Goal: Task Accomplishment & Management: Use online tool/utility

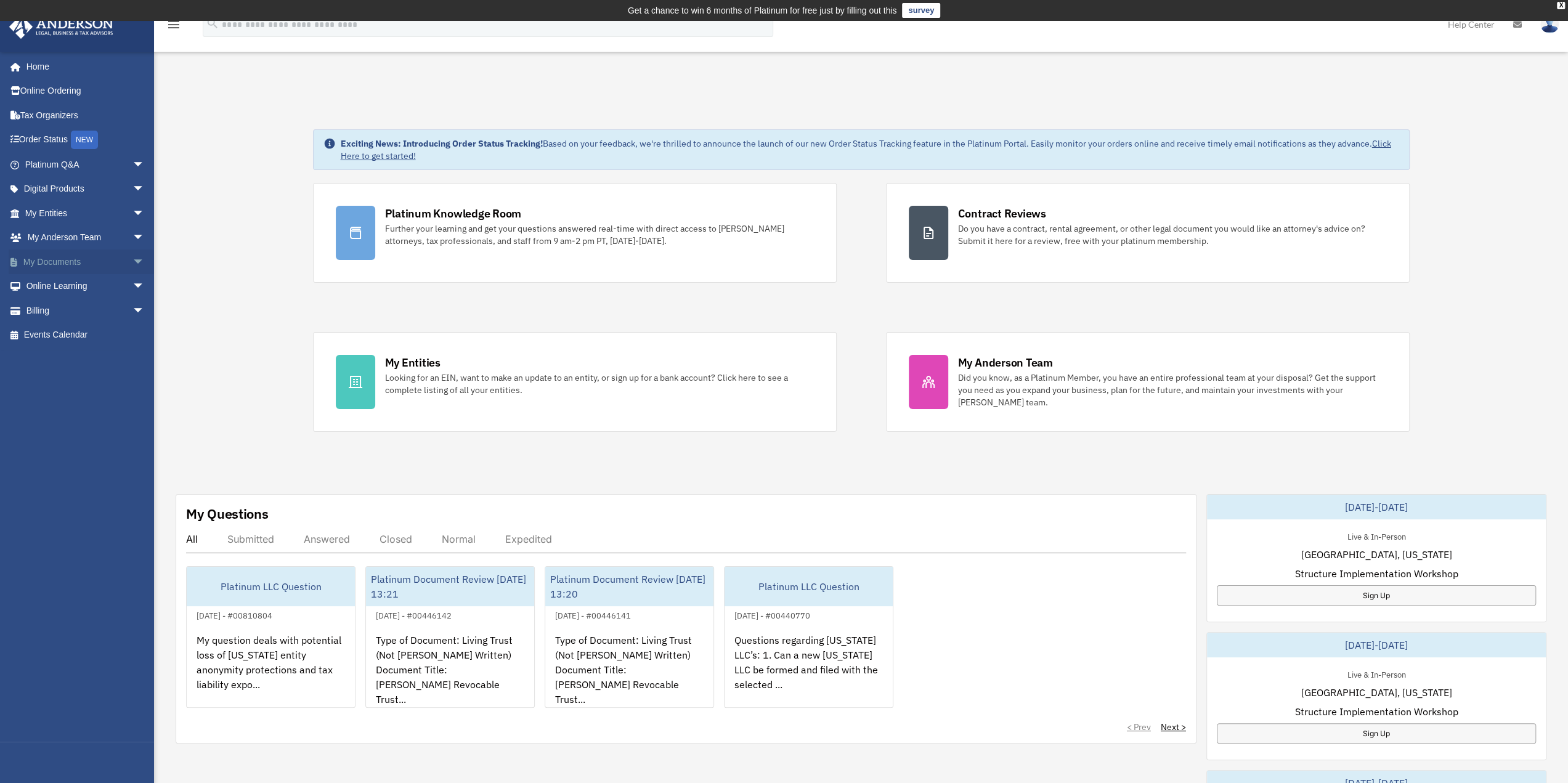
click at [133, 260] on span "arrow_drop_down" at bounding box center [144, 262] width 24 height 25
click at [48, 284] on link "Box" at bounding box center [91, 286] width 146 height 24
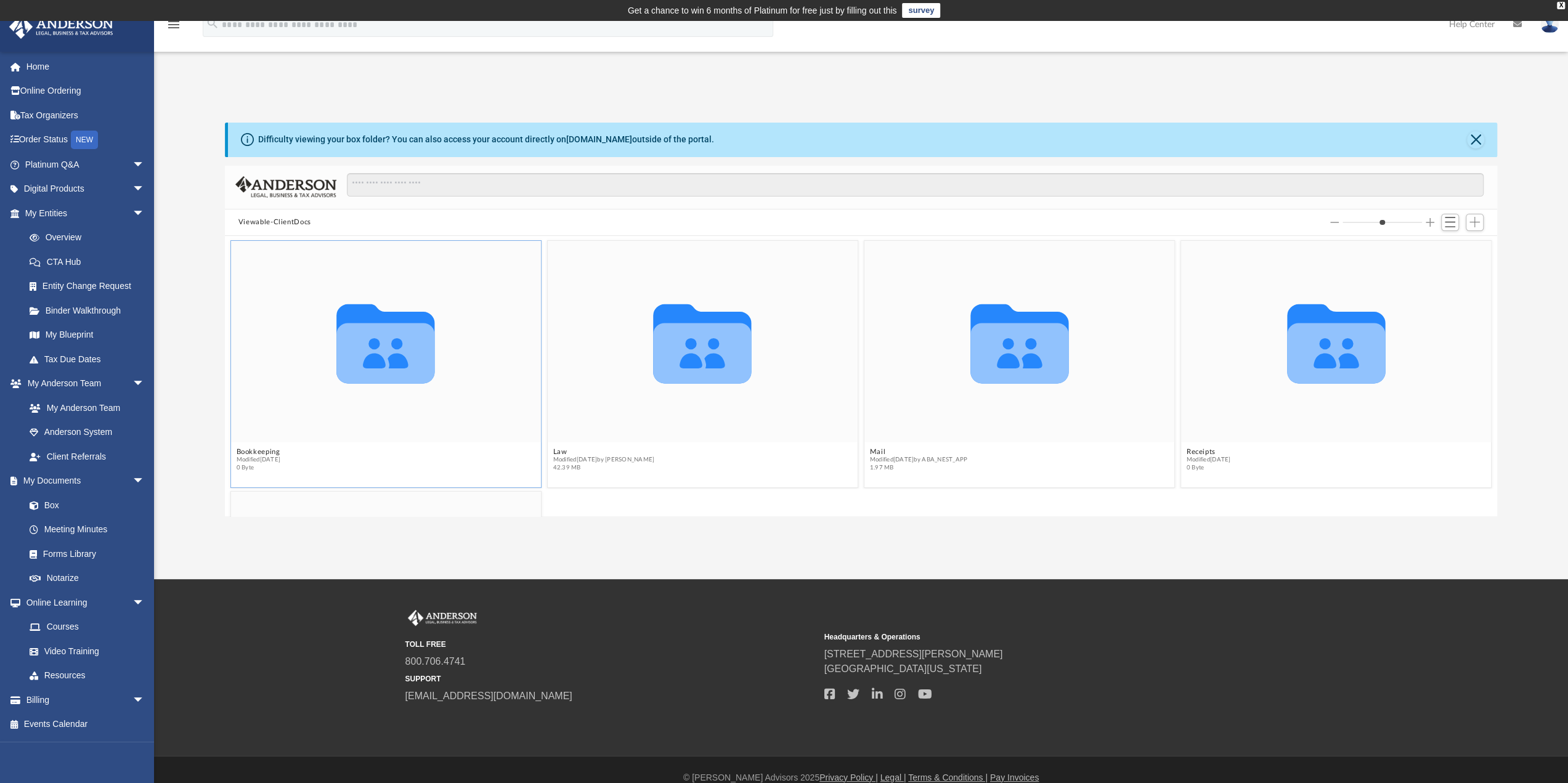
scroll to position [270, 1263]
click at [725, 330] on icon "grid" at bounding box center [702, 353] width 98 height 60
click at [488, 361] on div "Collaborated Folder" at bounding box center [386, 342] width 310 height 202
click at [670, 347] on icon "grid" at bounding box center [702, 353] width 98 height 60
click at [680, 312] on icon "grid" at bounding box center [702, 343] width 98 height 79
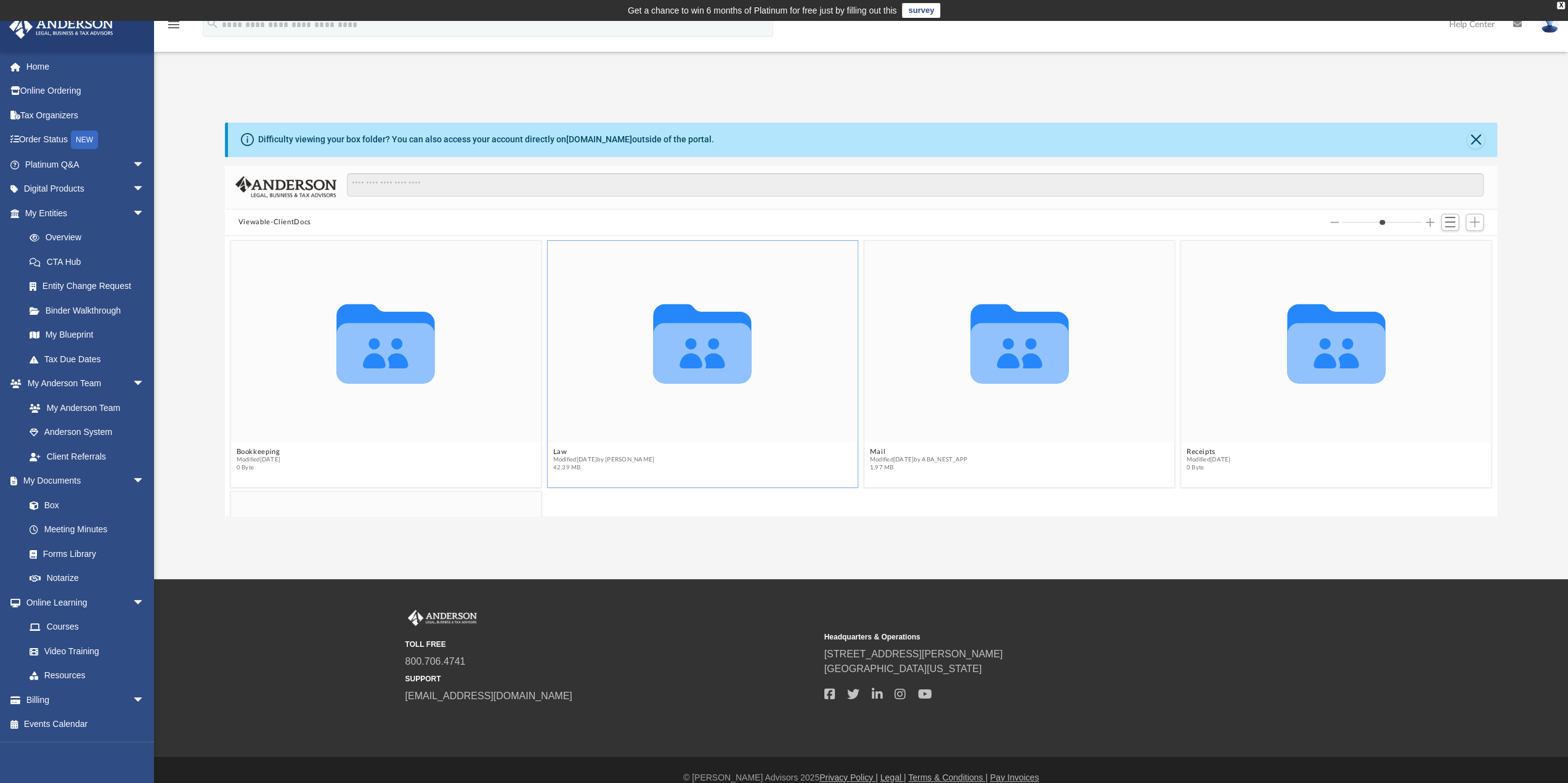
click at [675, 376] on icon "grid" at bounding box center [702, 353] width 98 height 60
click at [675, 375] on icon "grid" at bounding box center [702, 353] width 98 height 60
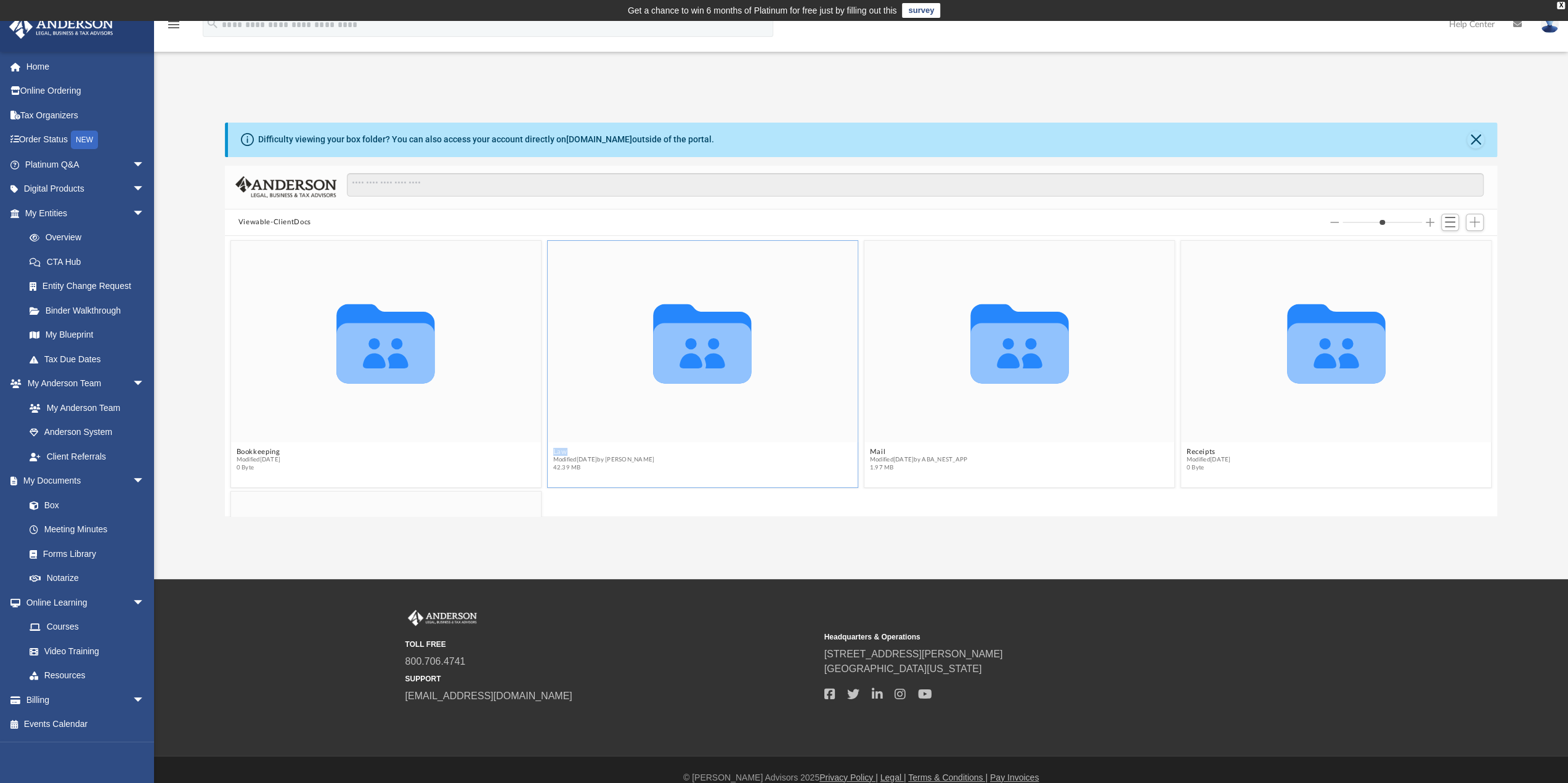
click at [675, 374] on icon "grid" at bounding box center [702, 353] width 98 height 60
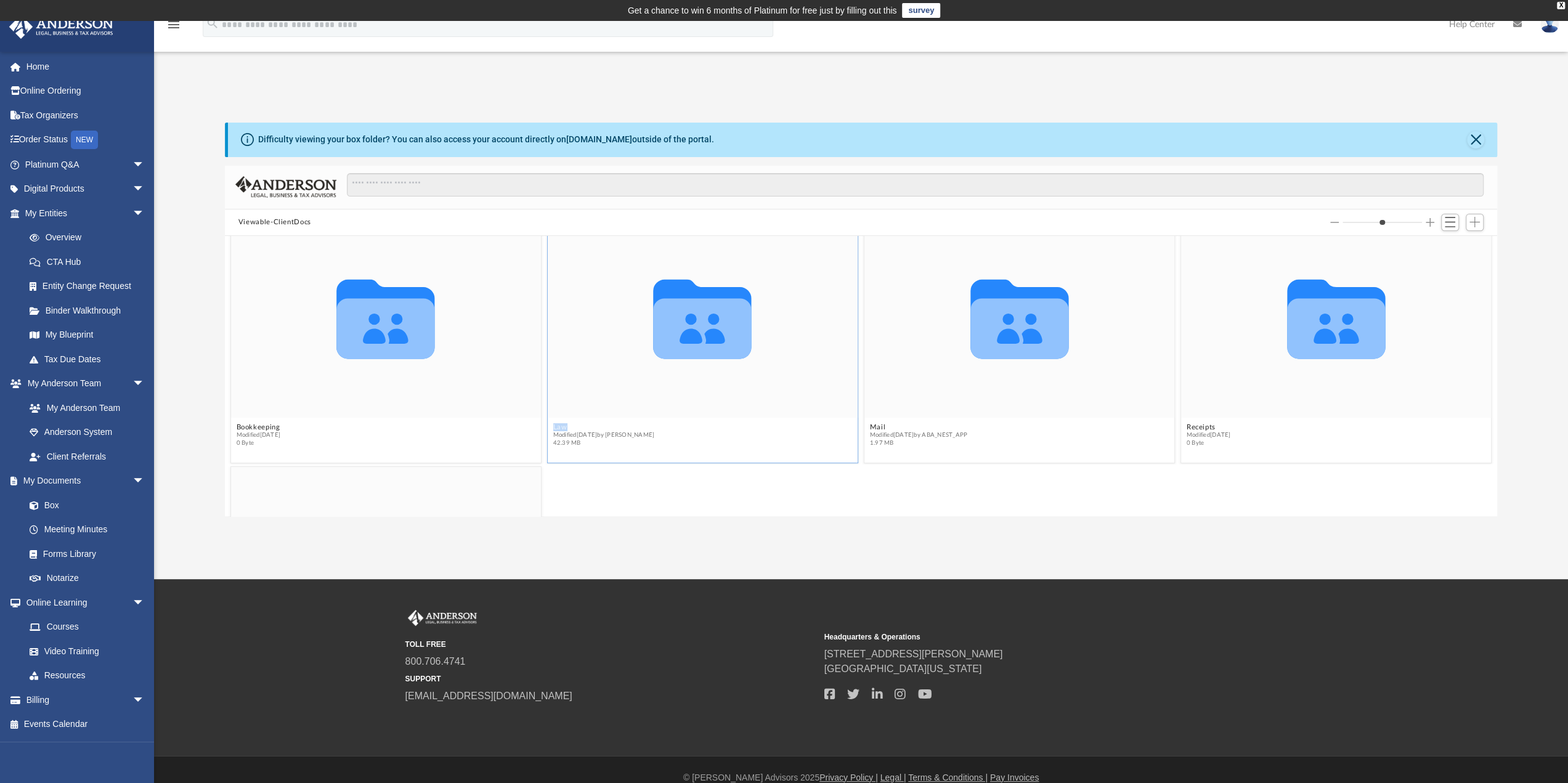
scroll to position [0, 0]
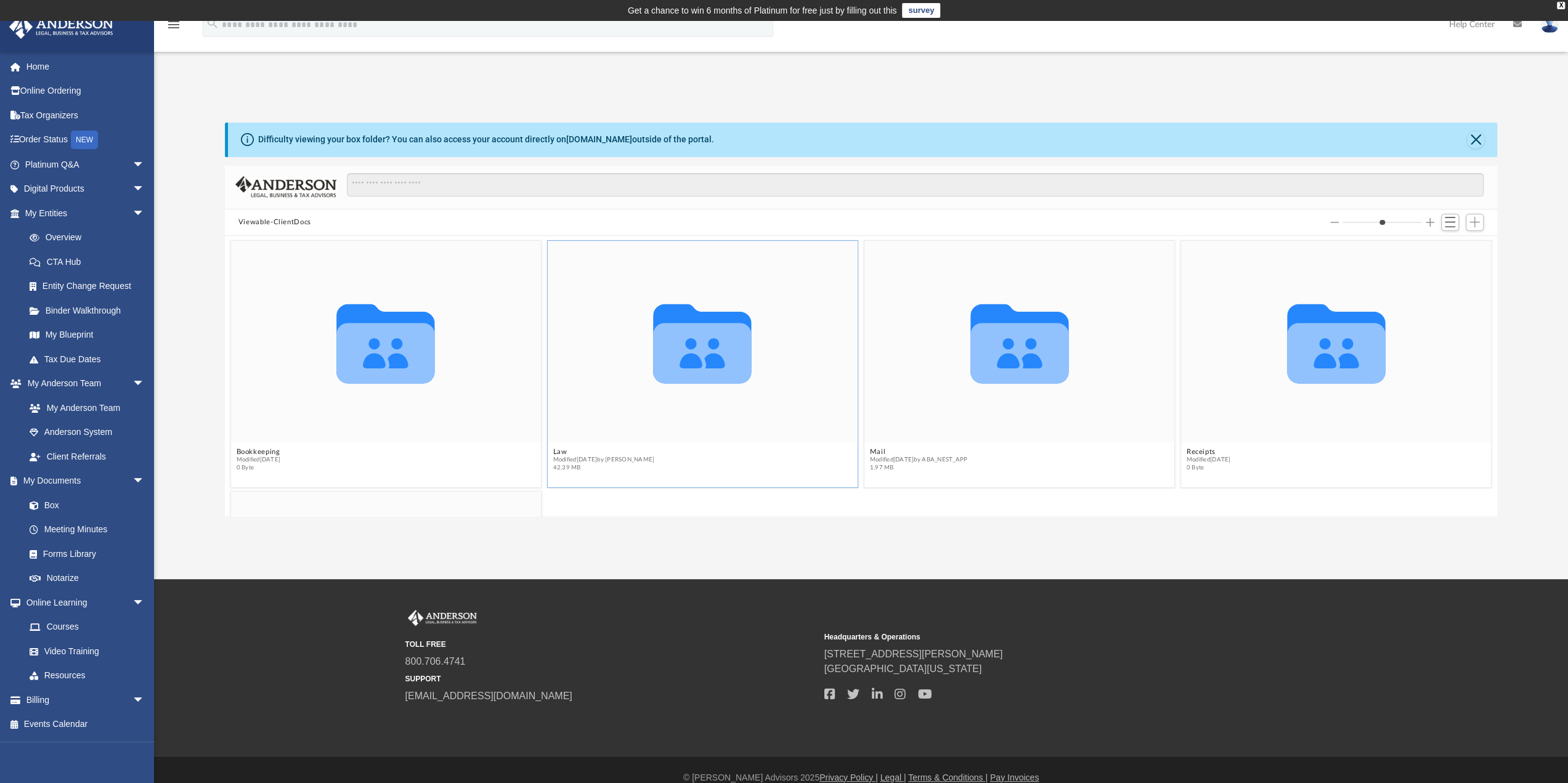
click at [699, 326] on icon "grid" at bounding box center [702, 353] width 98 height 60
click at [722, 266] on div "Collaborated Folder" at bounding box center [703, 342] width 310 height 202
click at [1474, 228] on button "Add" at bounding box center [1474, 222] width 19 height 18
click at [1451, 246] on li "Upload" at bounding box center [1457, 246] width 39 height 13
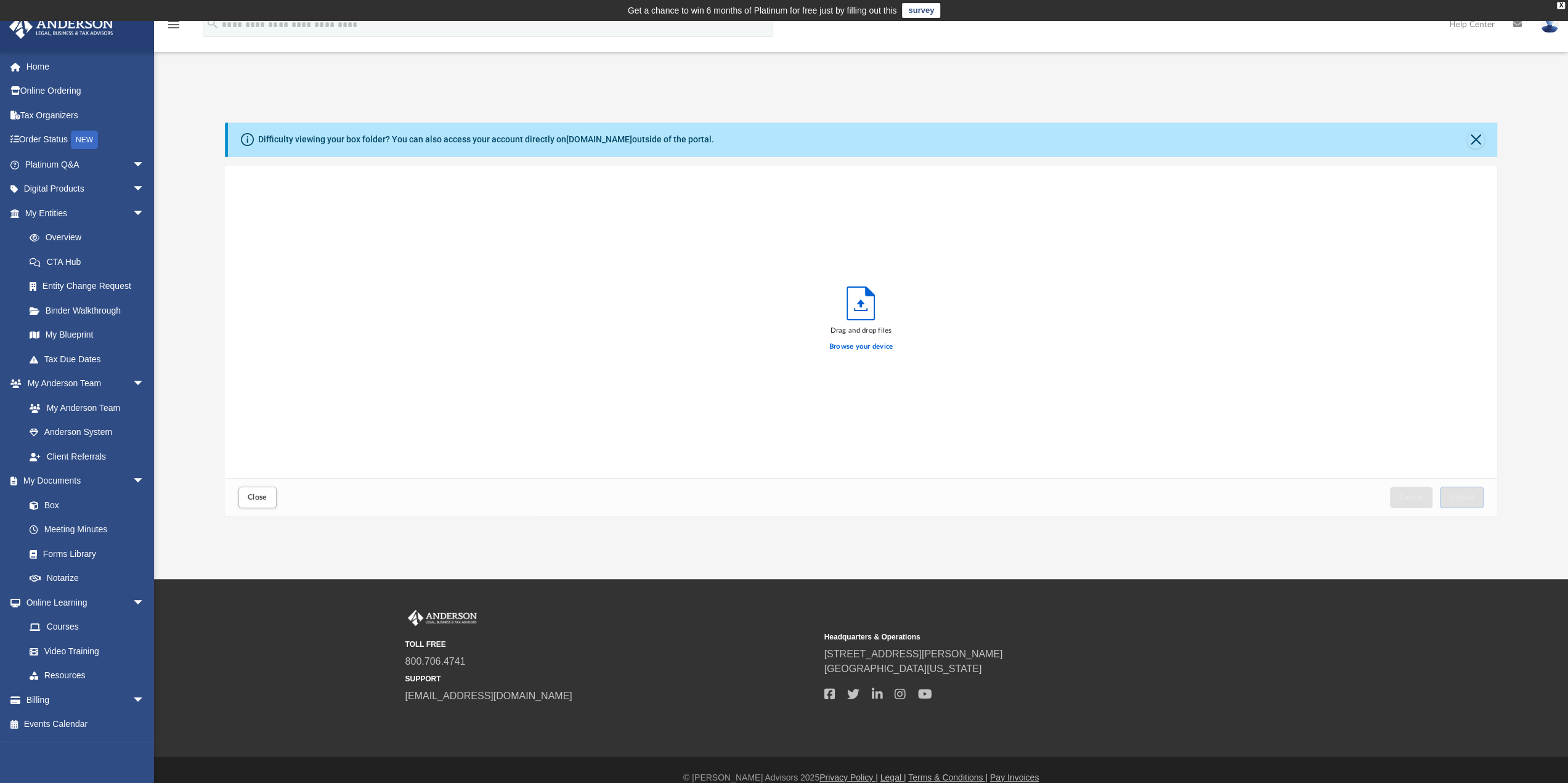
scroll to position [303, 1263]
click at [865, 343] on label "Browse your device" at bounding box center [861, 346] width 64 height 11
click at [0, 0] on input "Browse your device" at bounding box center [0, 0] width 0 height 0
click at [1466, 496] on span "Upload" at bounding box center [1462, 497] width 26 height 8
click at [267, 498] on button "Close" at bounding box center [256, 497] width 38 height 21
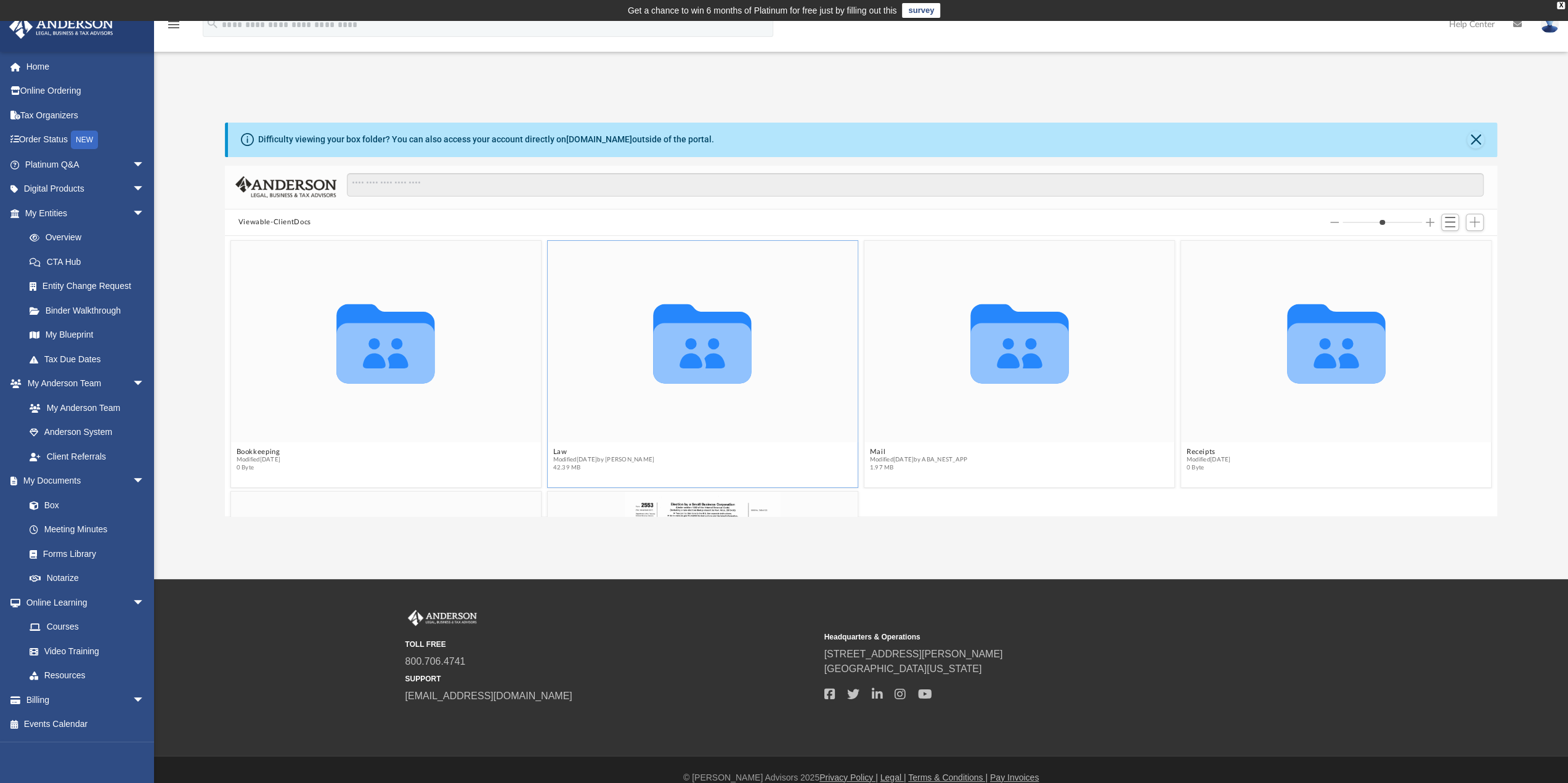
click at [675, 336] on icon "grid" at bounding box center [702, 353] width 98 height 60
click at [61, 501] on link "Box" at bounding box center [91, 504] width 146 height 24
click at [737, 354] on icon "grid" at bounding box center [702, 353] width 98 height 60
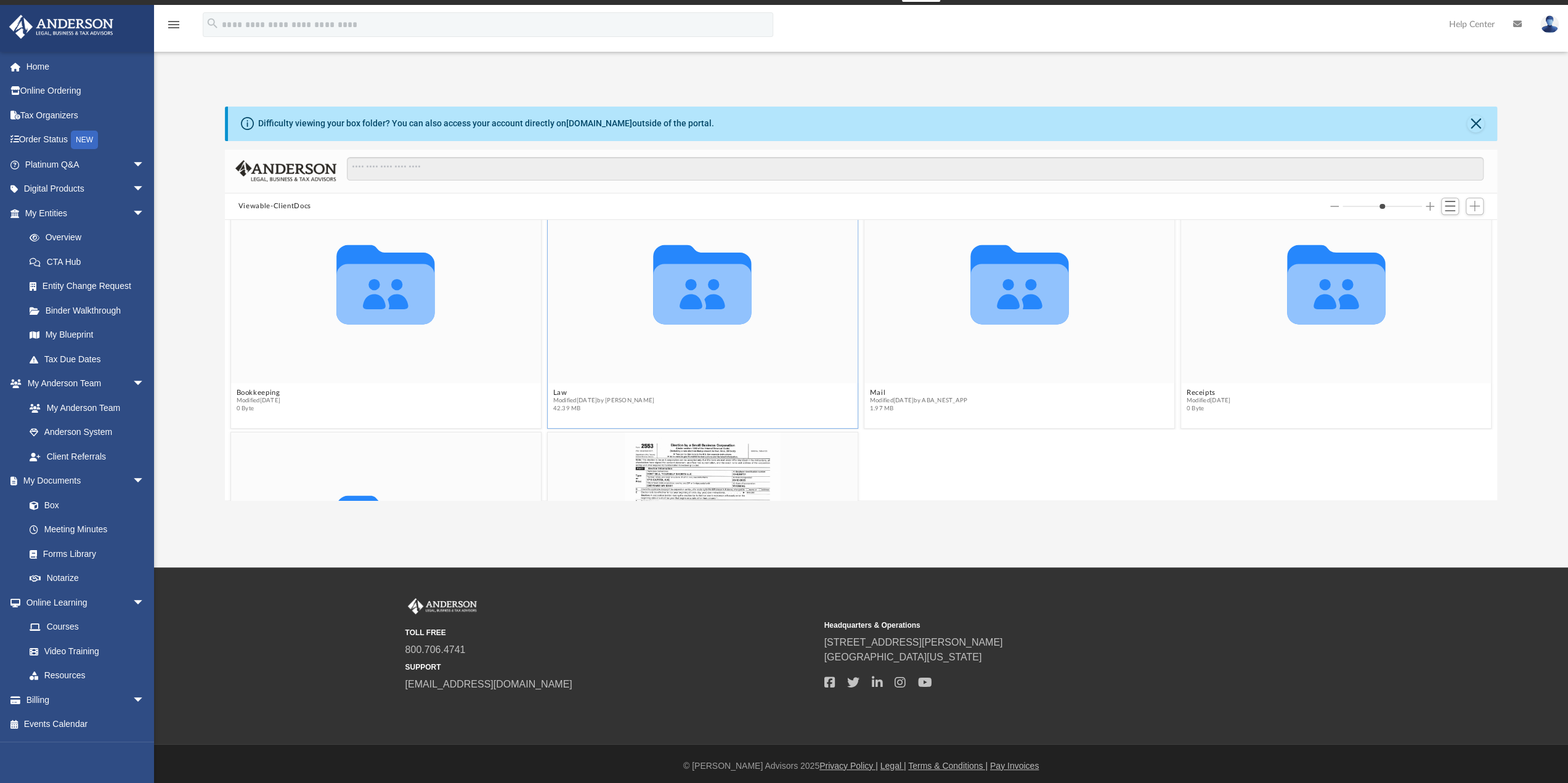
scroll to position [41, 0]
click at [728, 315] on icon "grid" at bounding box center [702, 295] width 98 height 60
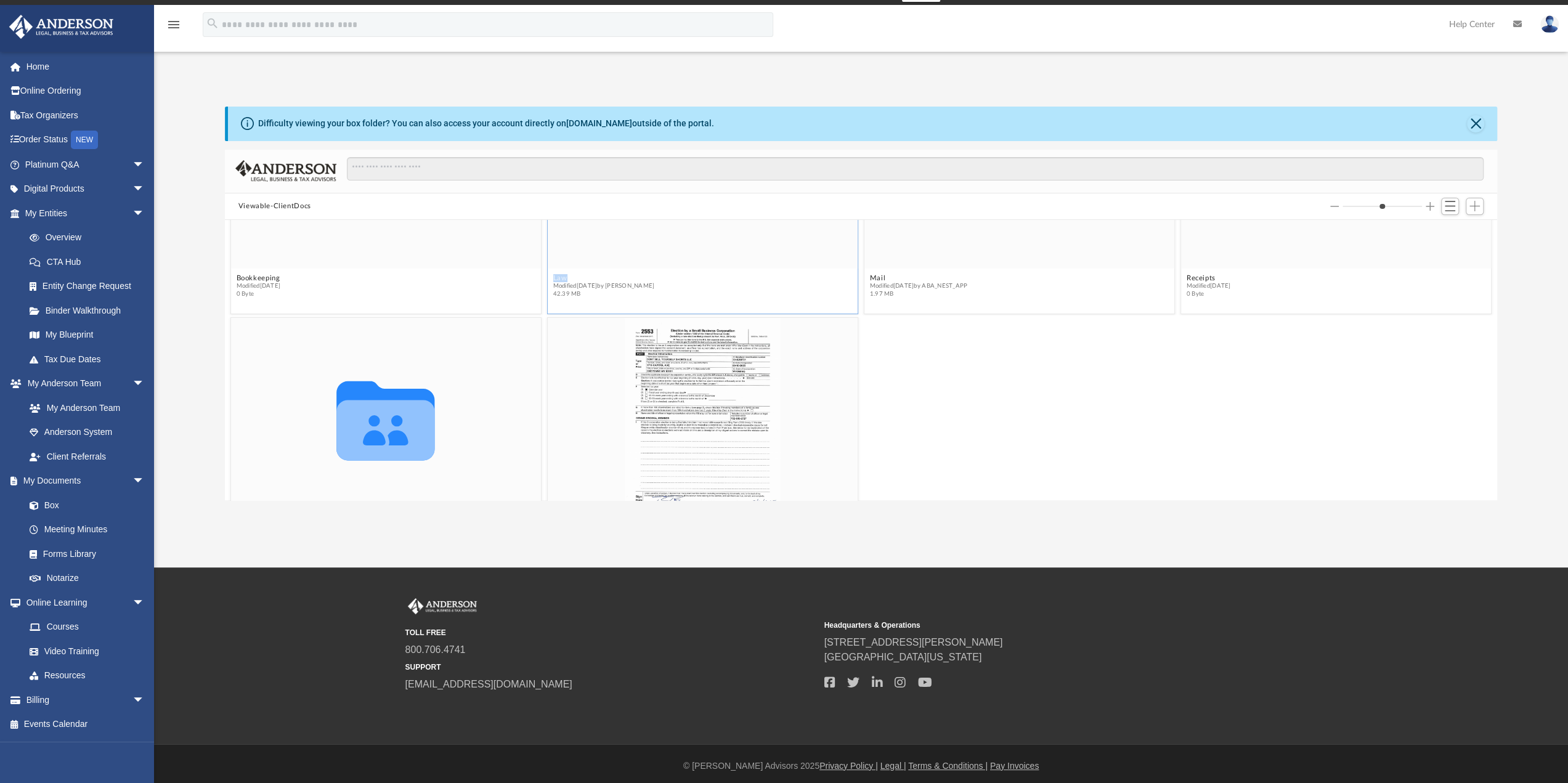
scroll to position [226, 0]
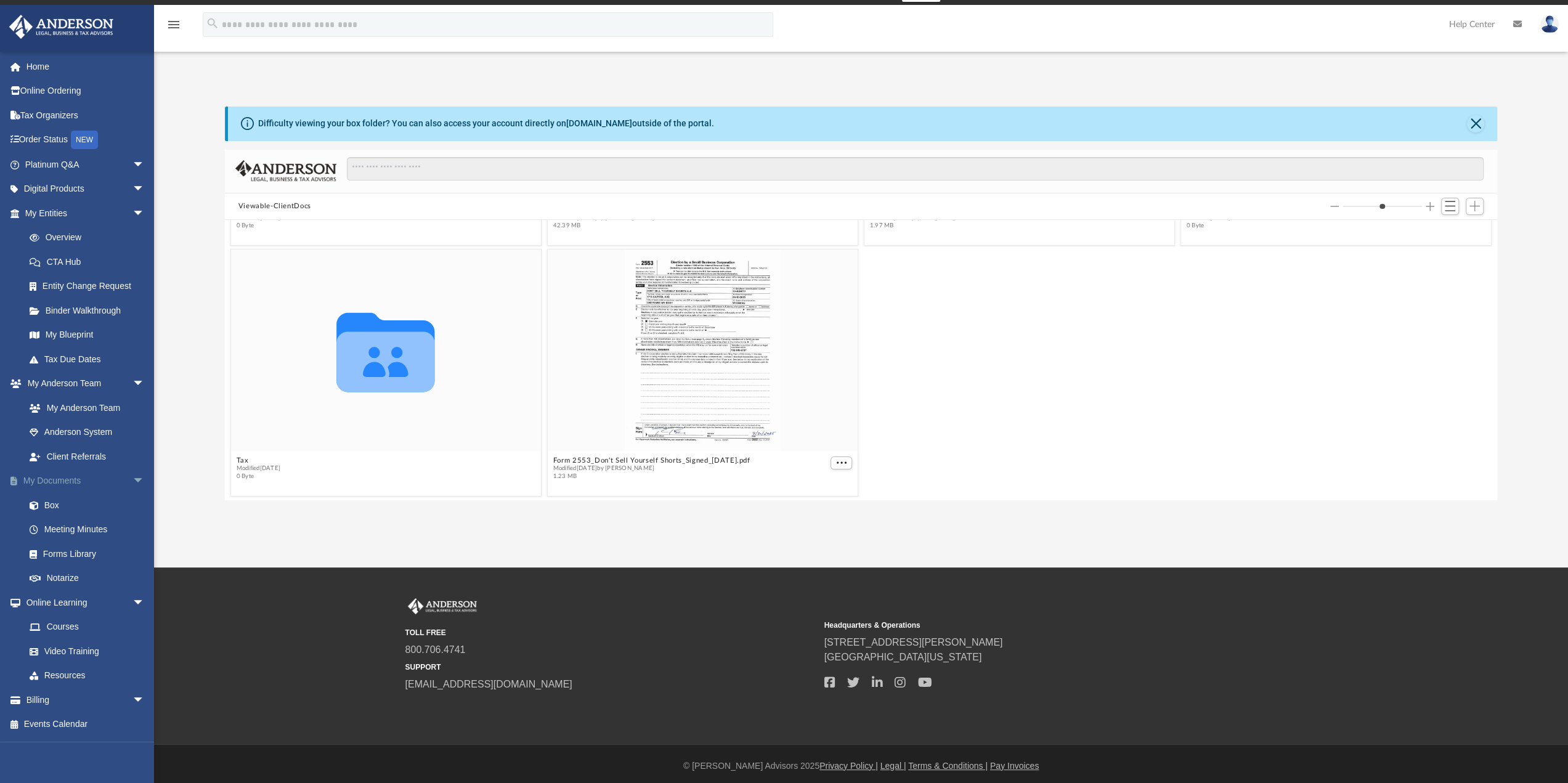
click at [53, 483] on link "My Documents arrow_drop_down" at bounding box center [86, 481] width 155 height 24
click at [55, 525] on link "Meeting Minutes" at bounding box center [91, 529] width 146 height 24
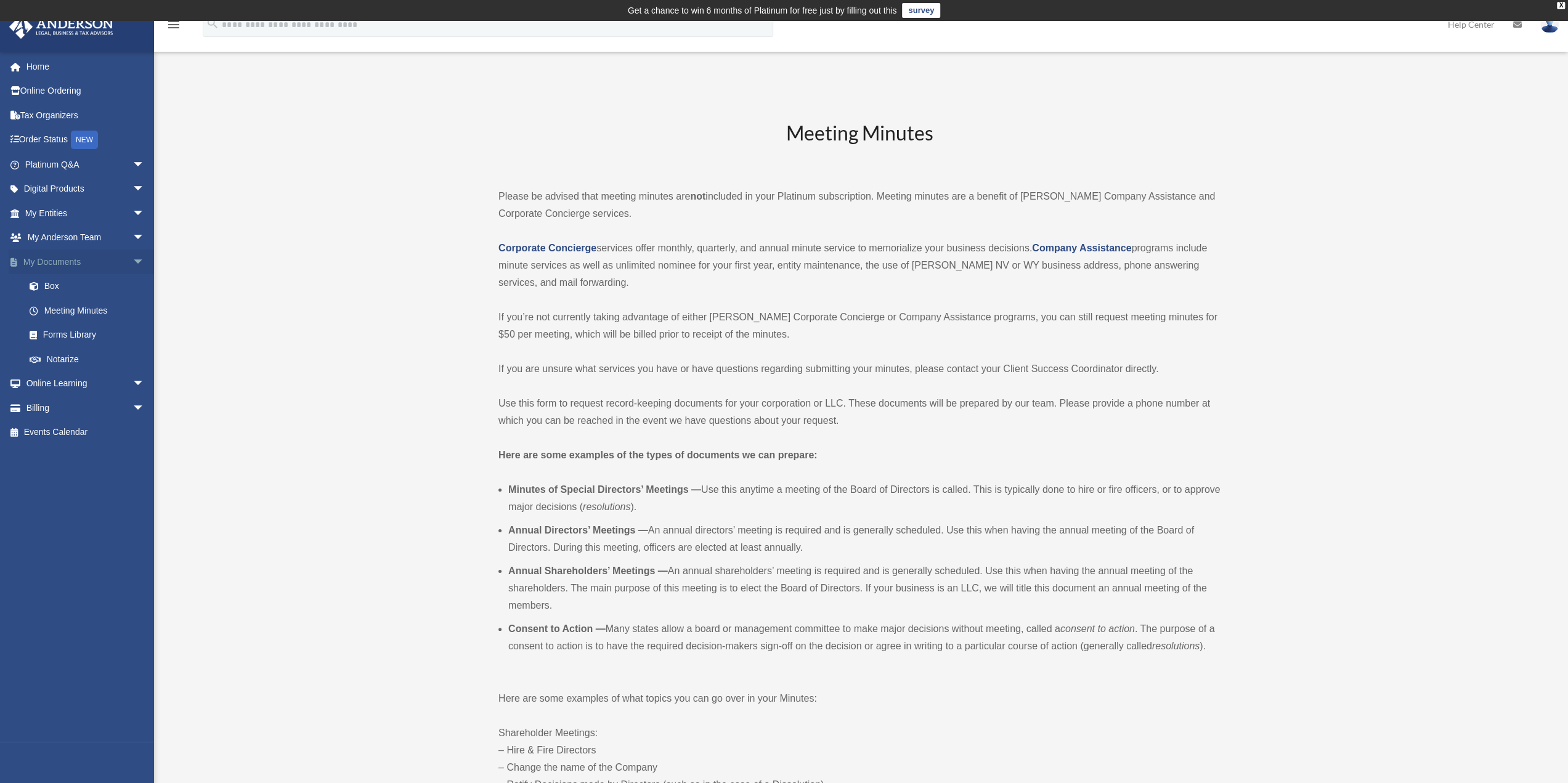
click at [80, 262] on link "My Documents arrow_drop_down" at bounding box center [86, 261] width 155 height 24
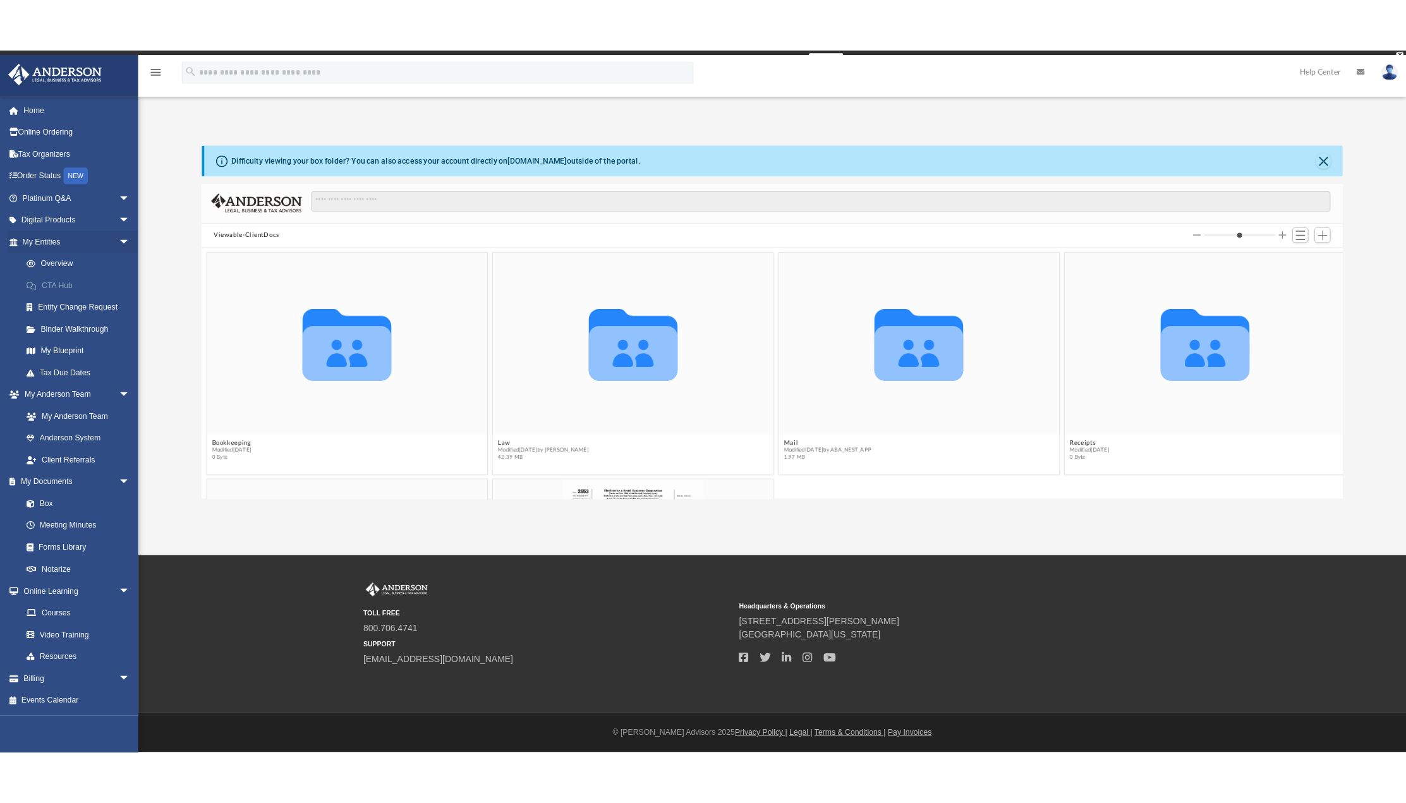
scroll to position [277, 1295]
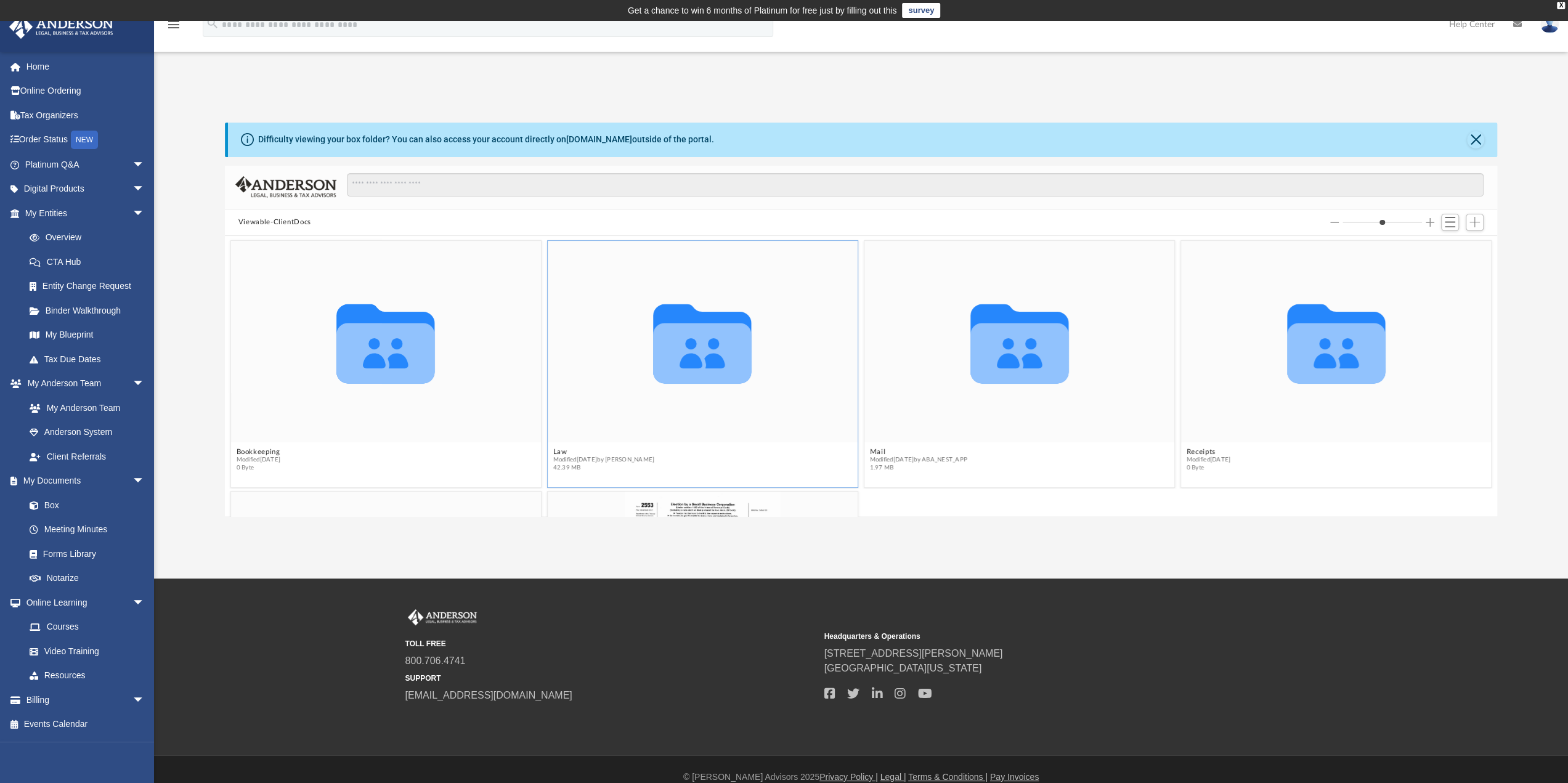
click at [619, 329] on icon "Collaborated Folder" at bounding box center [702, 342] width 186 height 121
click at [673, 327] on icon "grid" at bounding box center [702, 353] width 98 height 60
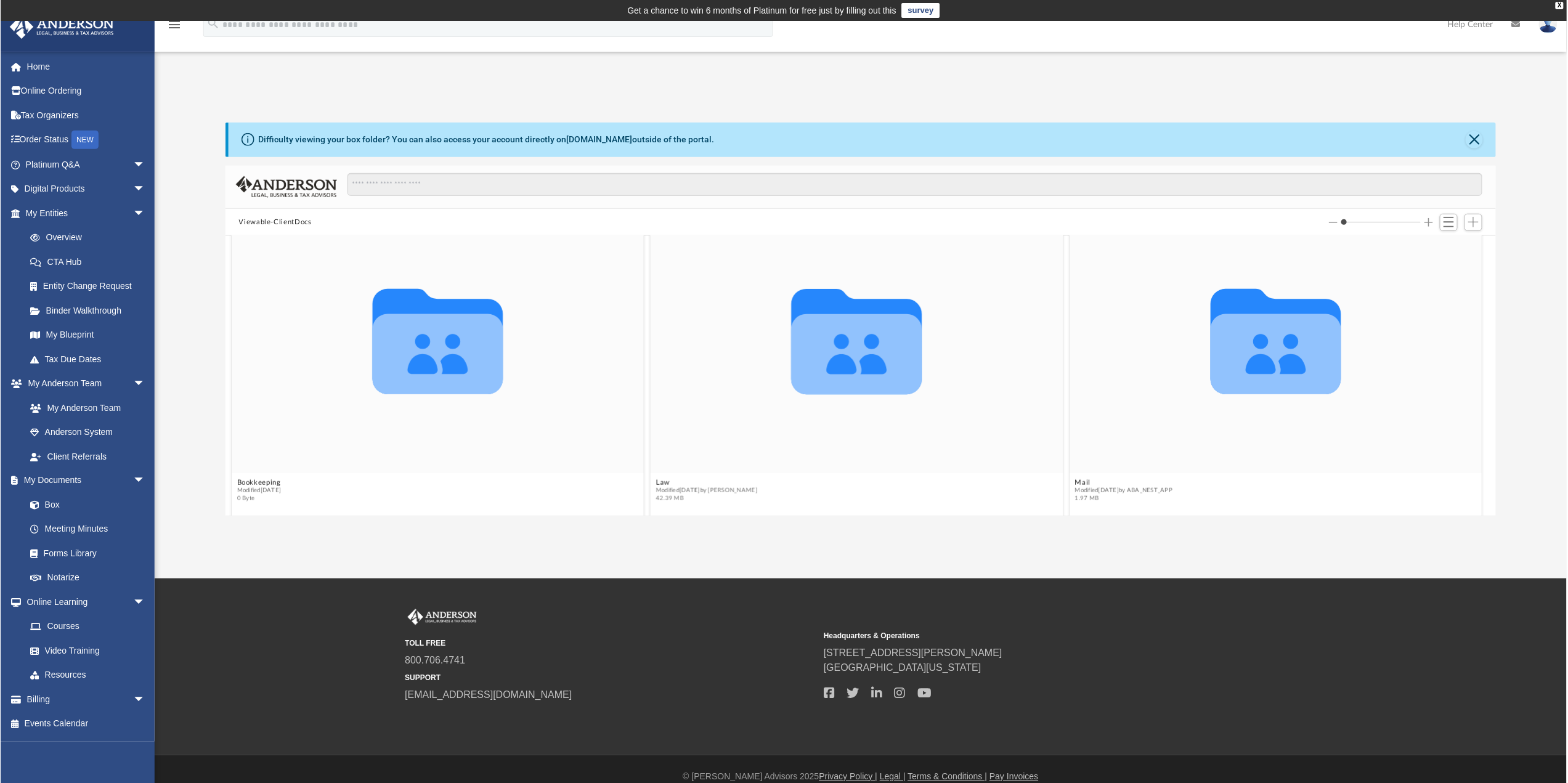
scroll to position [0, 0]
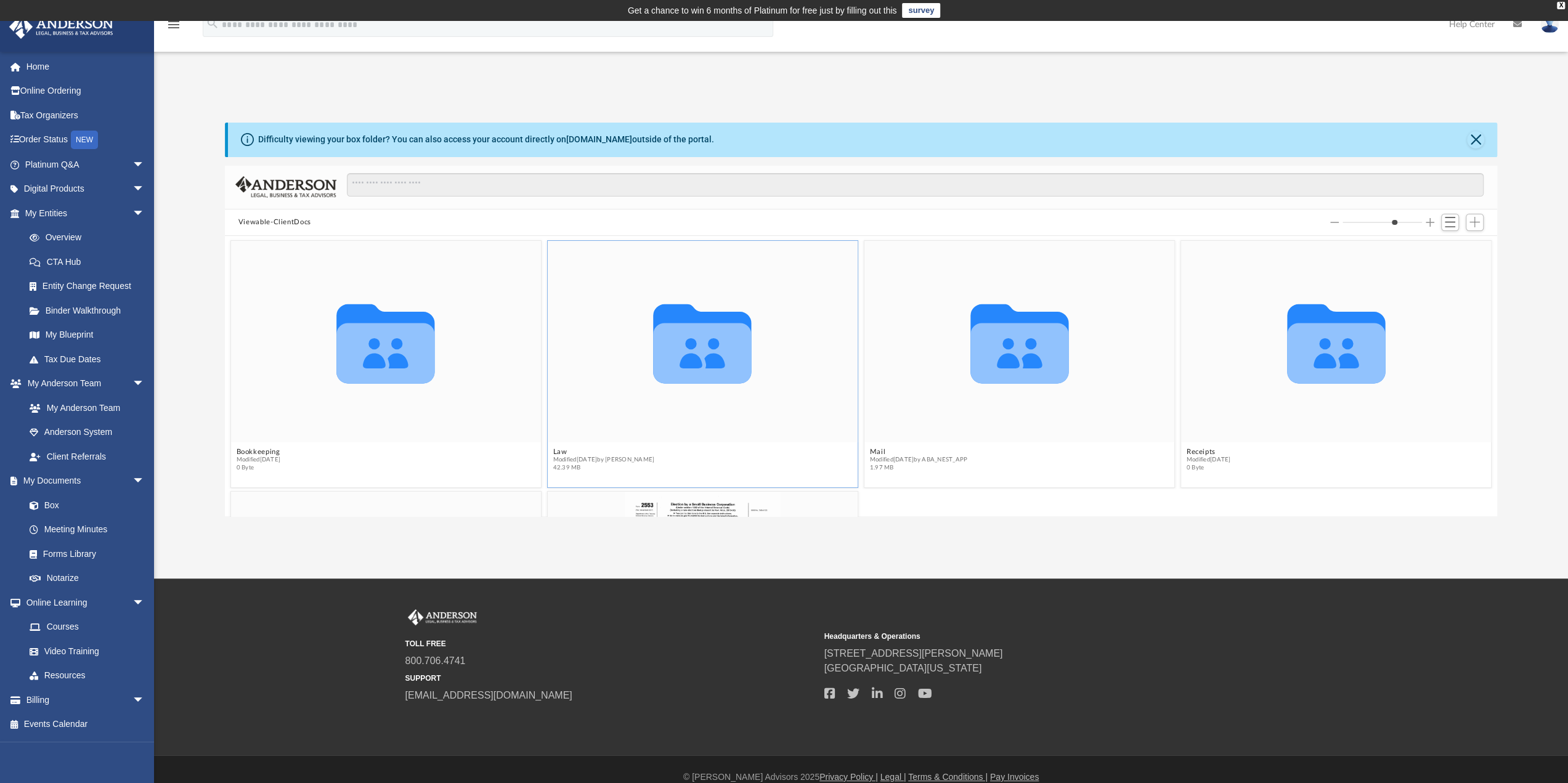
click at [749, 349] on icon "Collaborated Folder" at bounding box center [702, 342] width 186 height 121
click at [748, 380] on icon "Collaborated Folder" at bounding box center [702, 342] width 186 height 121
click at [758, 395] on icon "Collaborated Folder" at bounding box center [702, 342] width 186 height 121
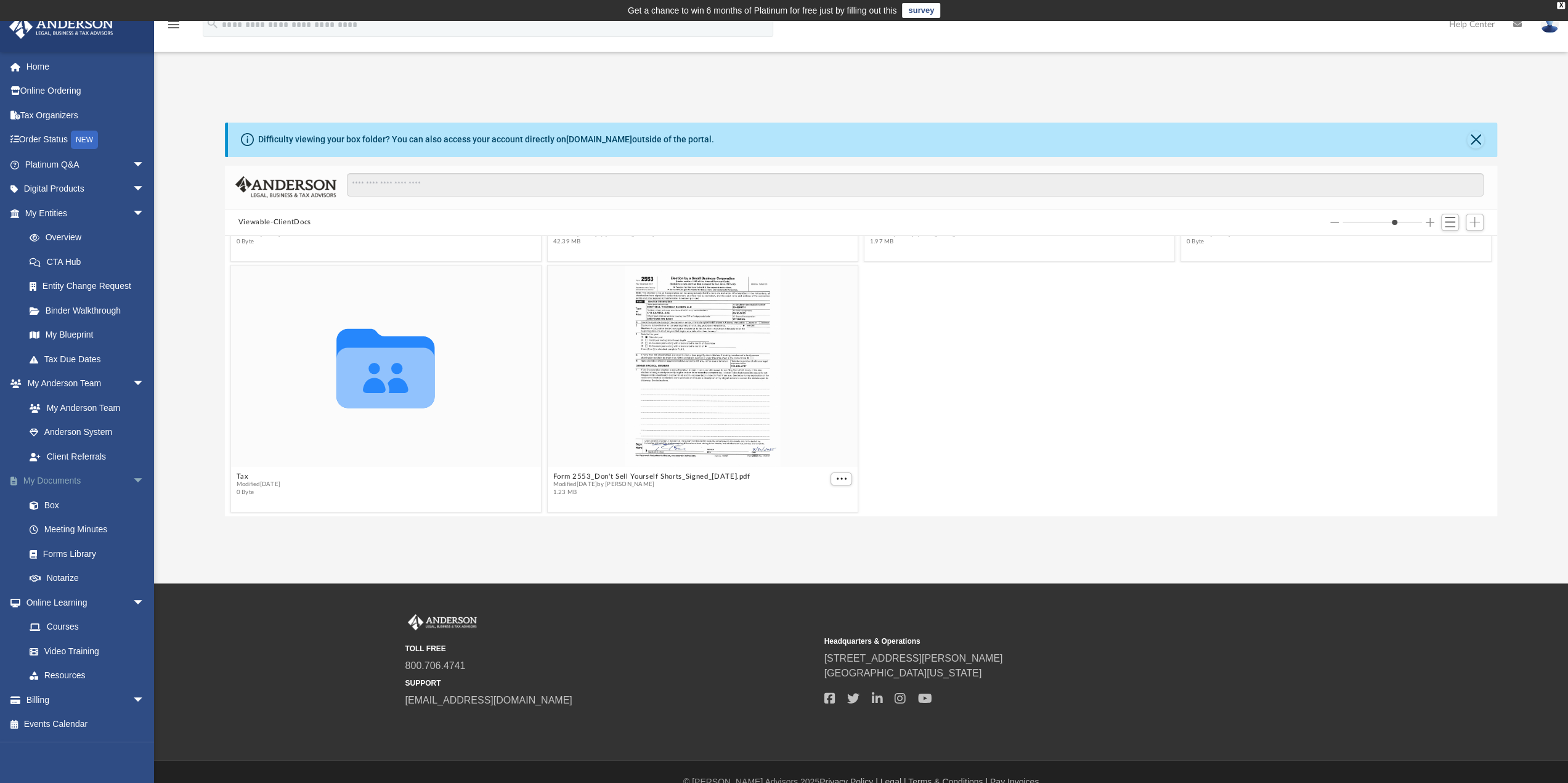
click at [48, 484] on link "My Documents arrow_drop_down" at bounding box center [86, 481] width 155 height 24
click at [284, 220] on button "Viewable-ClientDocs" at bounding box center [274, 221] width 73 height 11
click at [257, 220] on button "Viewable-ClientDocs" at bounding box center [274, 221] width 73 height 11
click at [256, 222] on button "Viewable-ClientDocs" at bounding box center [274, 221] width 73 height 11
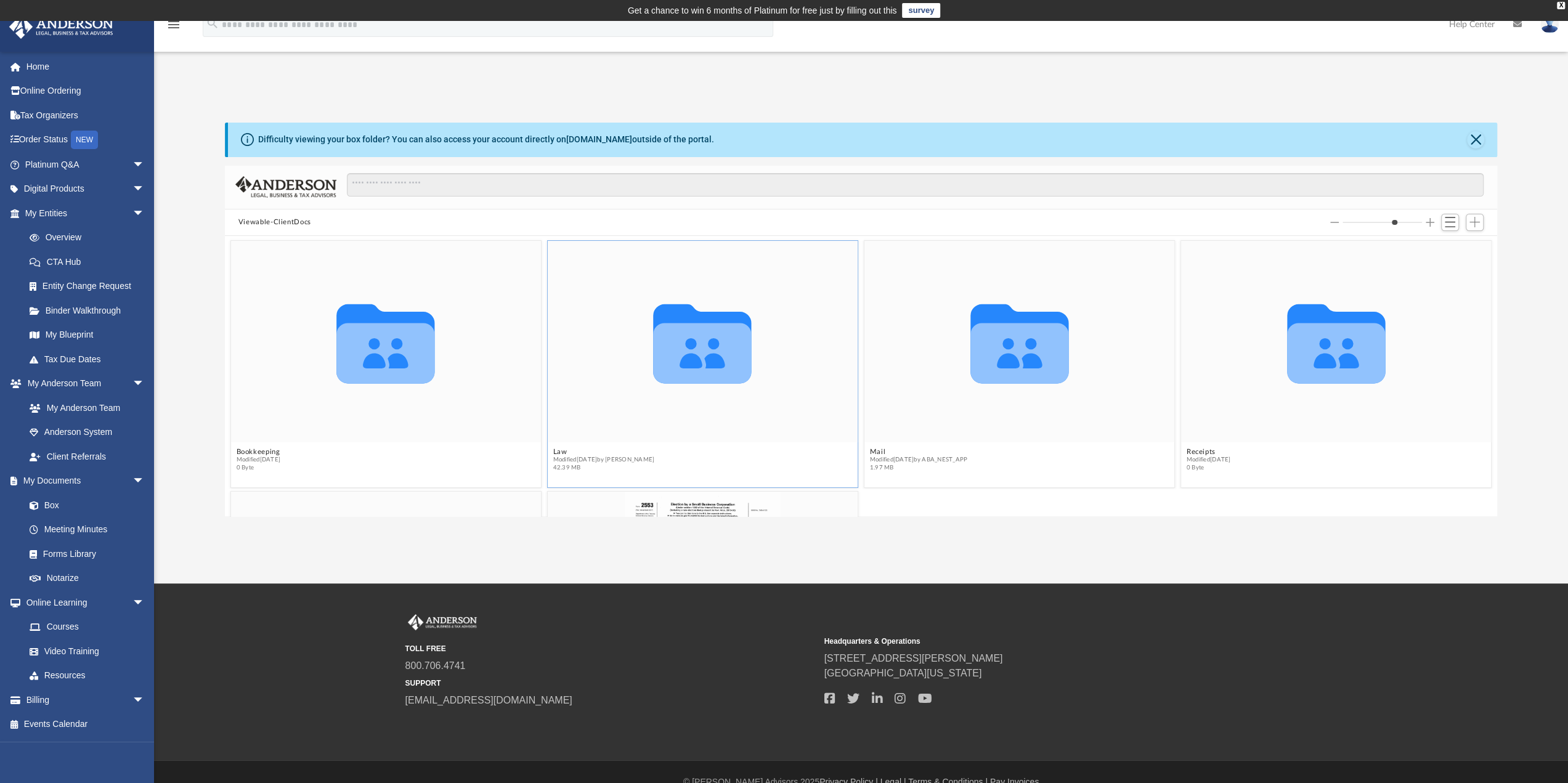
click at [715, 300] on icon "Collaborated Folder" at bounding box center [702, 342] width 186 height 121
click at [292, 220] on button "Viewable-ClientDocs" at bounding box center [274, 221] width 73 height 11
click at [292, 223] on button "Viewable-ClientDocs" at bounding box center [274, 221] width 73 height 11
click at [1479, 135] on button "Close" at bounding box center [1475, 140] width 18 height 18
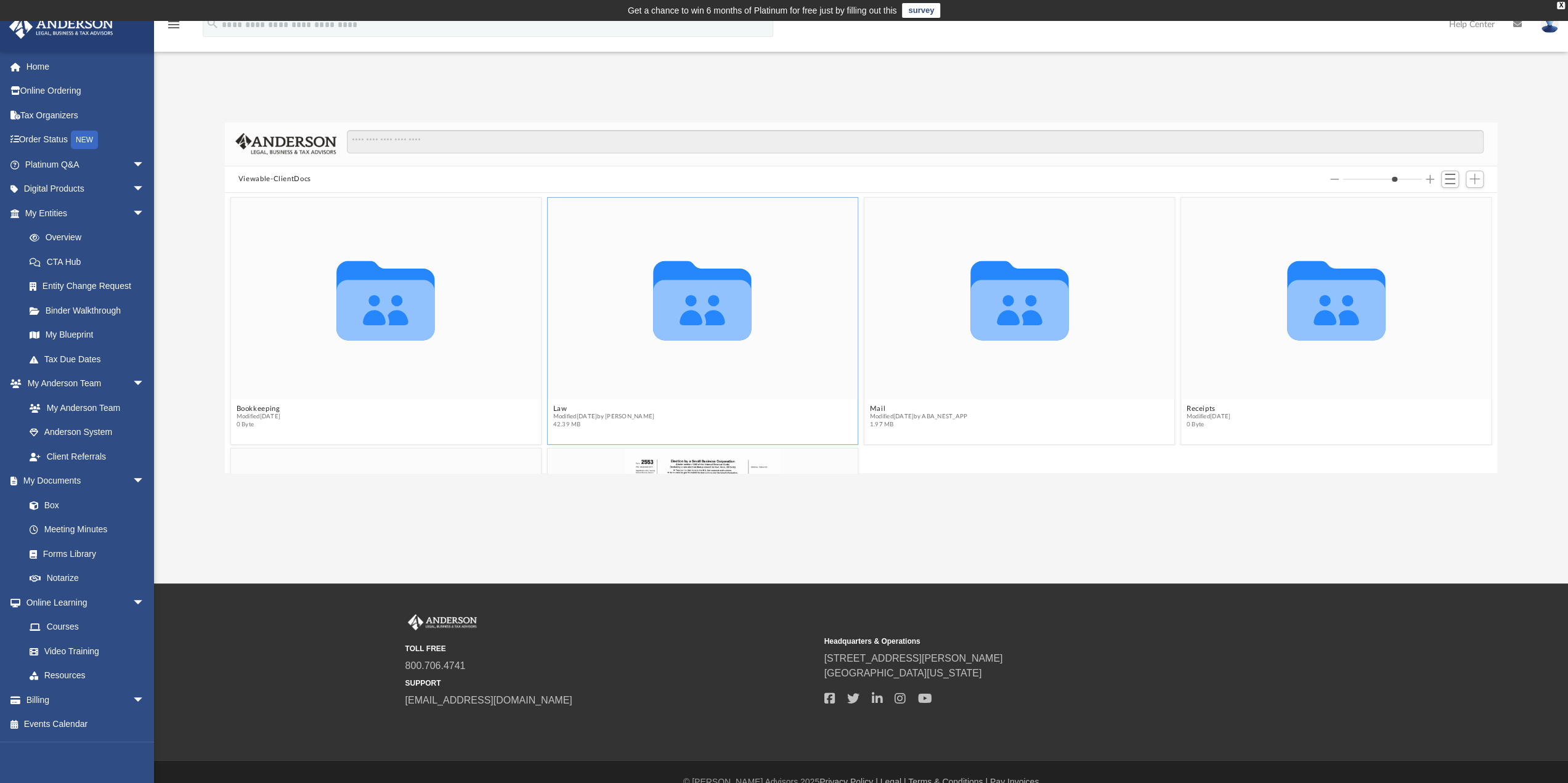
click at [760, 353] on icon "Collaborated Folder" at bounding box center [702, 298] width 186 height 121
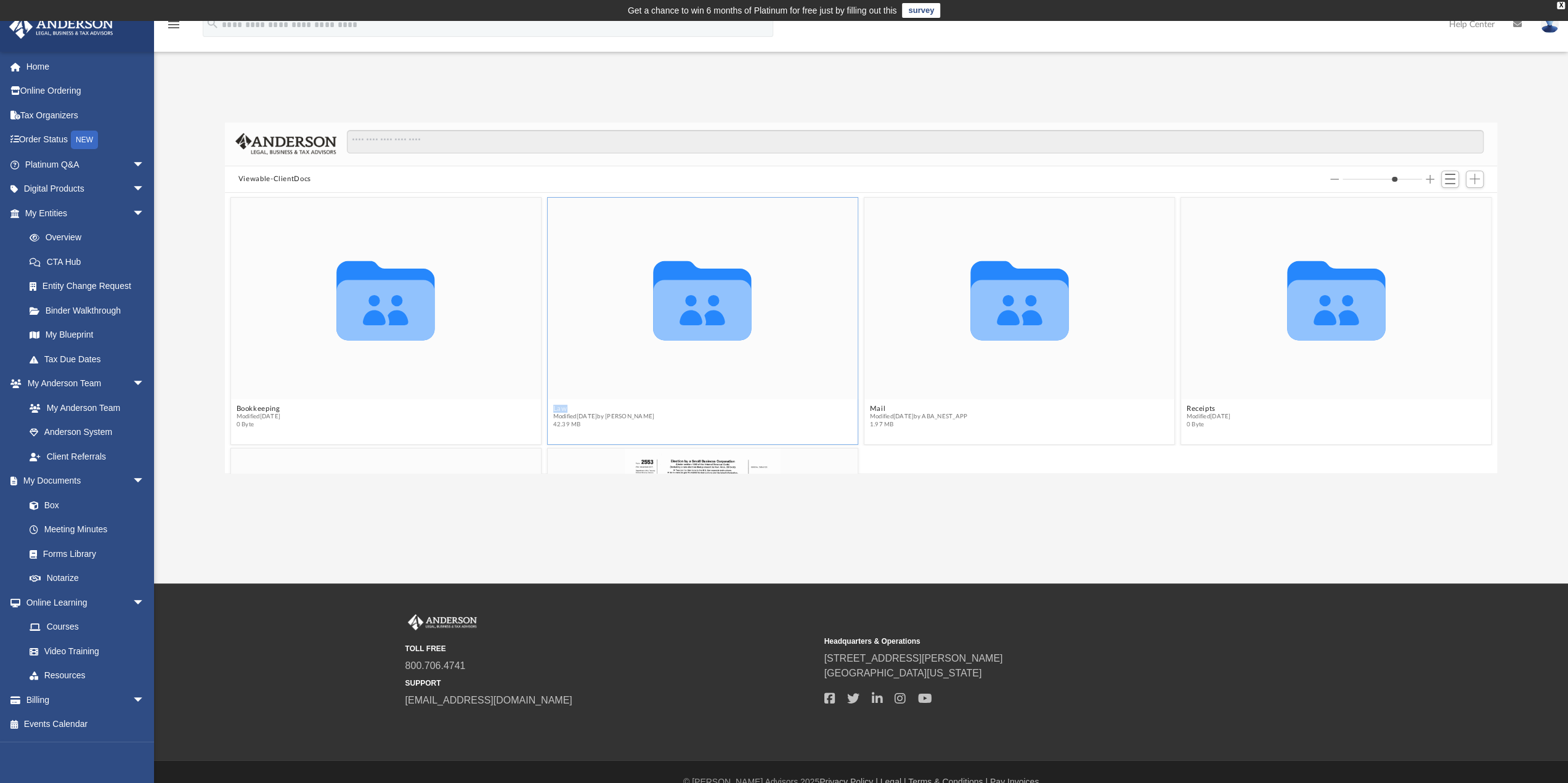
click at [760, 353] on icon "Collaborated Folder" at bounding box center [702, 298] width 186 height 121
click at [288, 176] on button "Viewable-ClientDocs" at bounding box center [274, 178] width 73 height 11
click at [288, 178] on button "Viewable-ClientDocs" at bounding box center [274, 178] width 73 height 11
click at [287, 179] on button "Viewable-ClientDocs" at bounding box center [274, 178] width 73 height 11
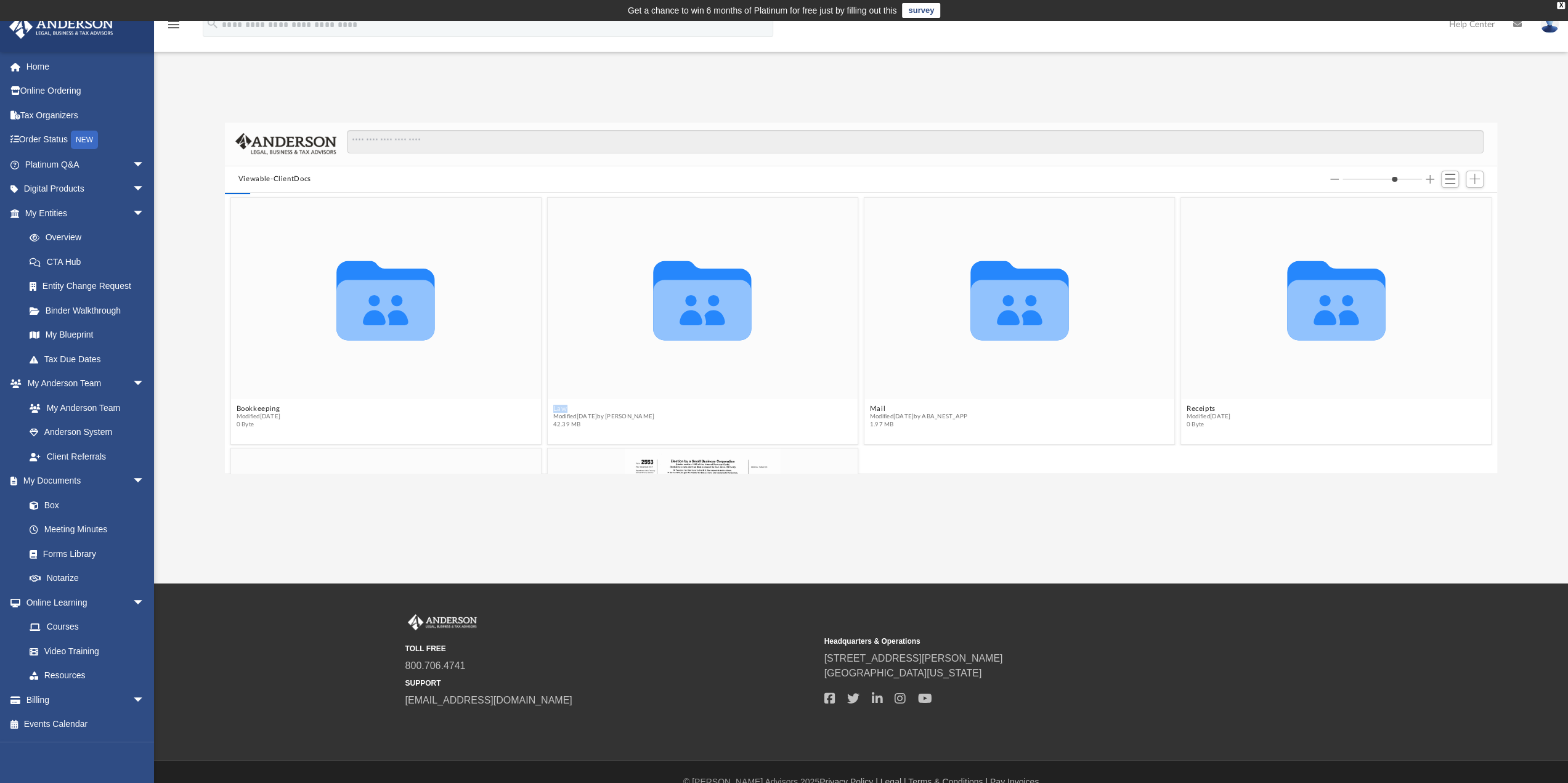
click at [287, 179] on button "Viewable-ClientDocs" at bounding box center [274, 178] width 73 height 11
click at [280, 178] on button "Viewable-ClientDocs" at bounding box center [274, 178] width 73 height 11
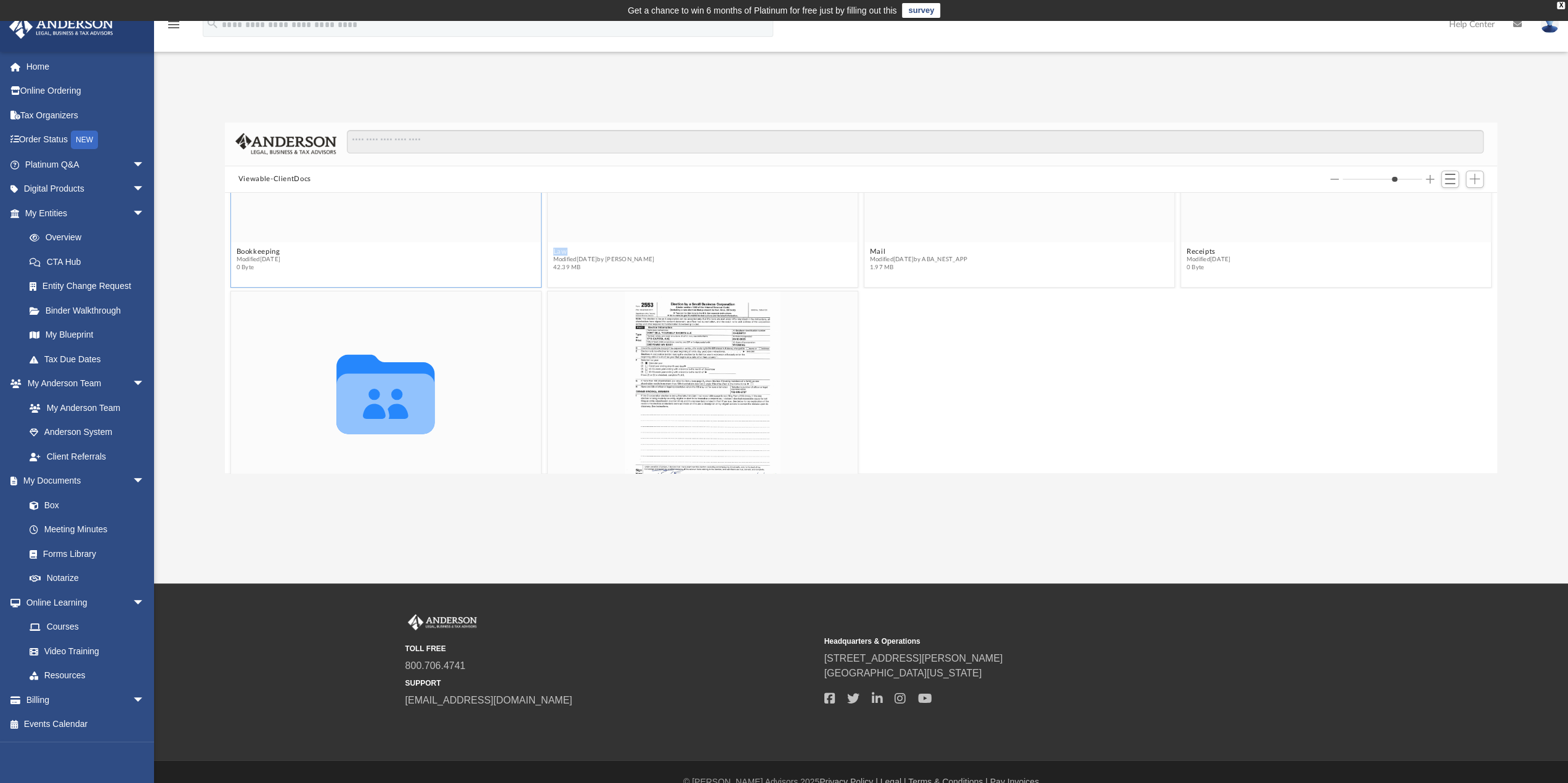
scroll to position [226, 0]
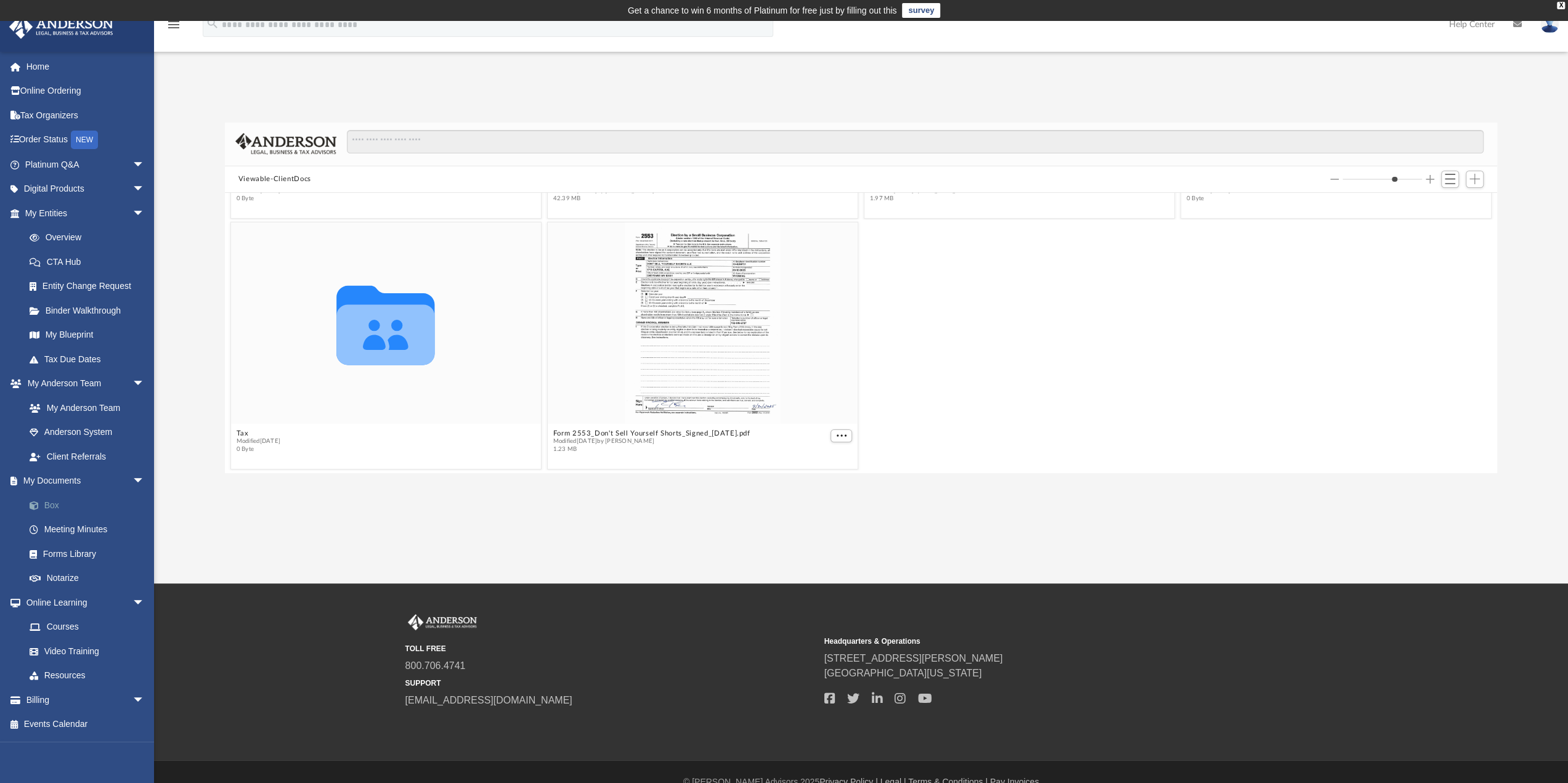
click at [44, 504] on link "Box" at bounding box center [91, 504] width 146 height 24
click at [56, 503] on link "Box" at bounding box center [91, 504] width 146 height 24
click at [388, 365] on icon "Collaborated Folder" at bounding box center [385, 324] width 186 height 121
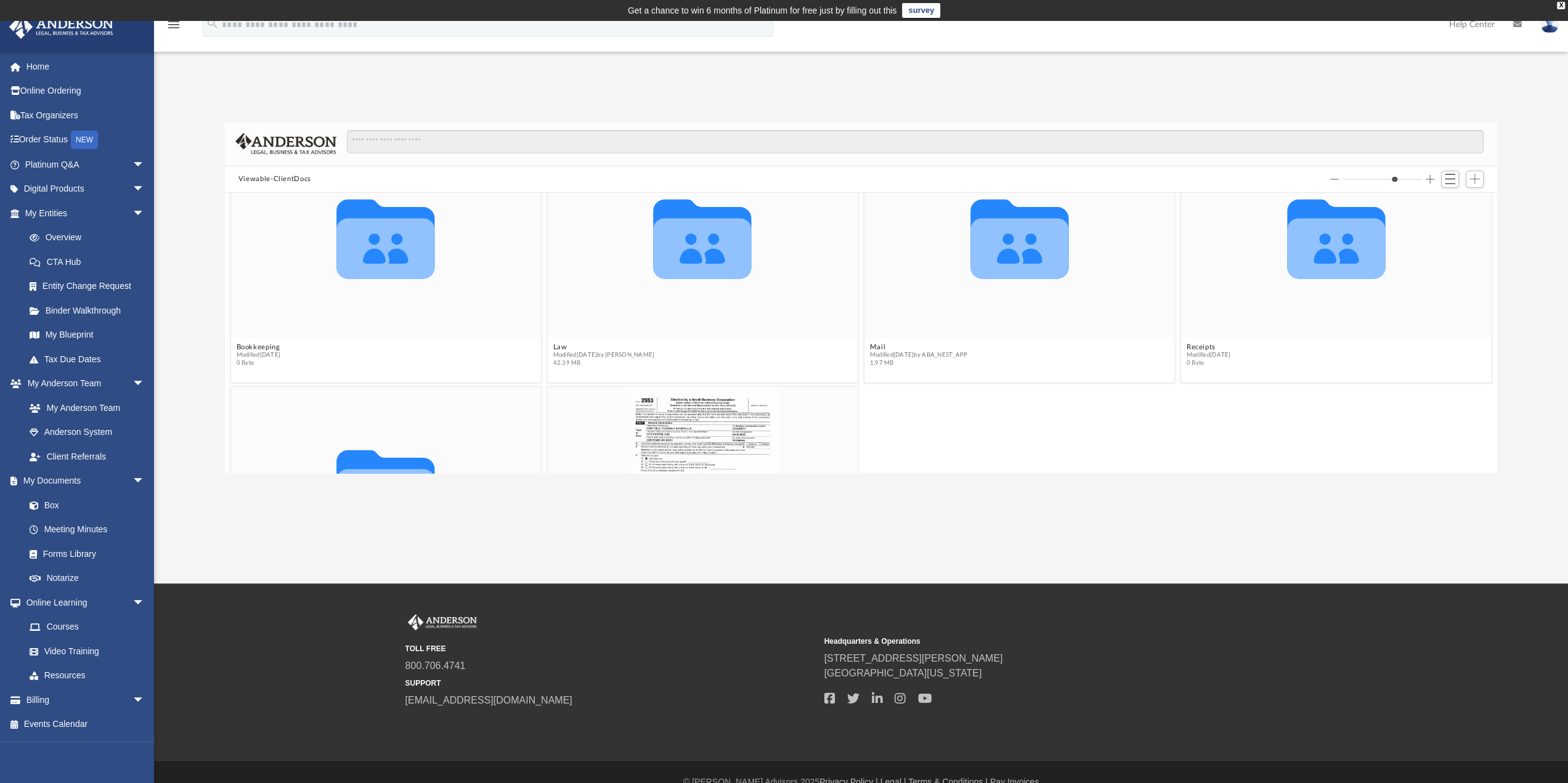
scroll to position [0, 0]
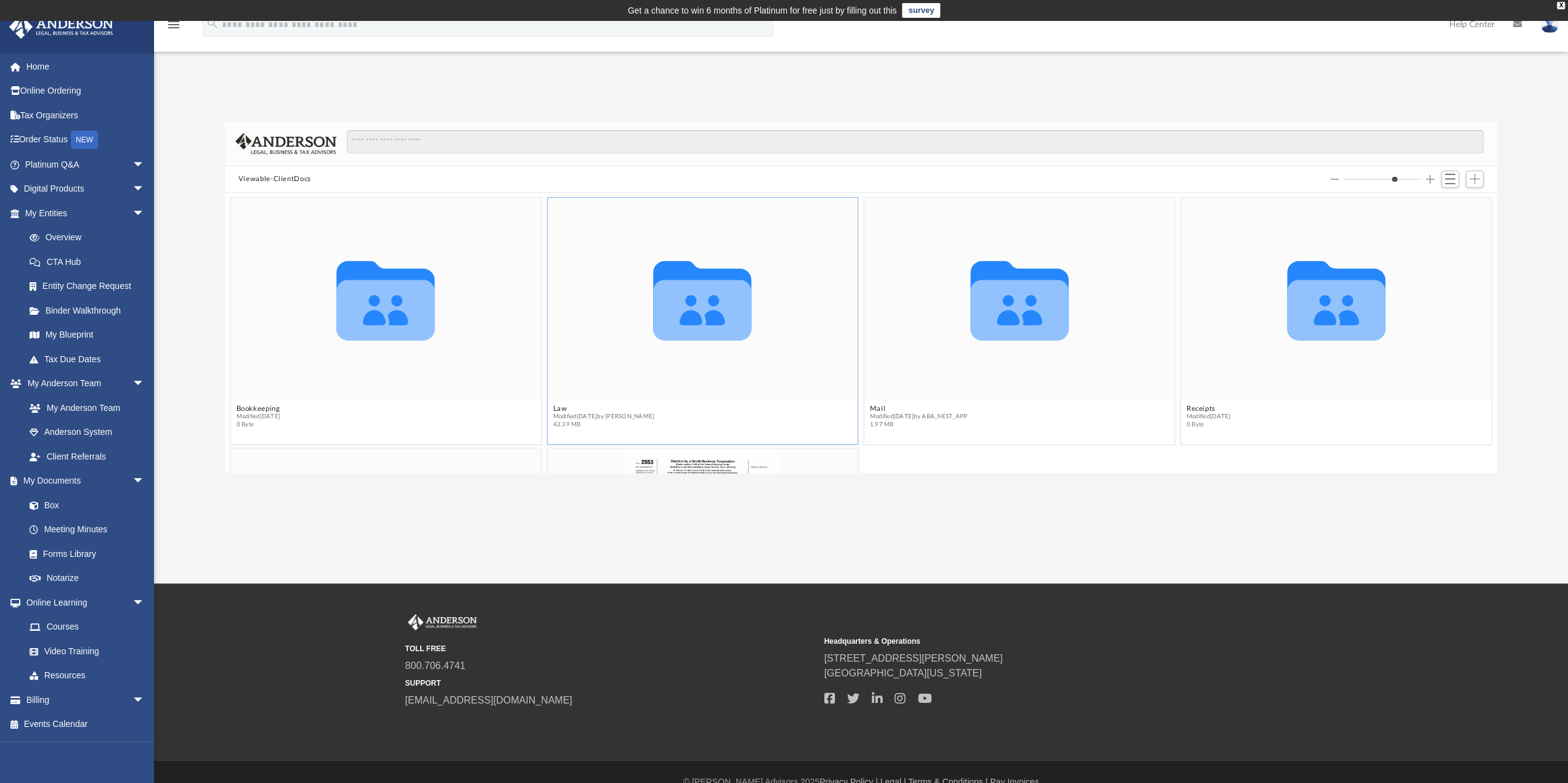
click at [770, 291] on icon "Collaborated Folder" at bounding box center [702, 298] width 186 height 121
click at [996, 284] on icon "grid" at bounding box center [1019, 310] width 98 height 60
click at [1213, 272] on div "Collaborated Folder" at bounding box center [1336, 298] width 310 height 202
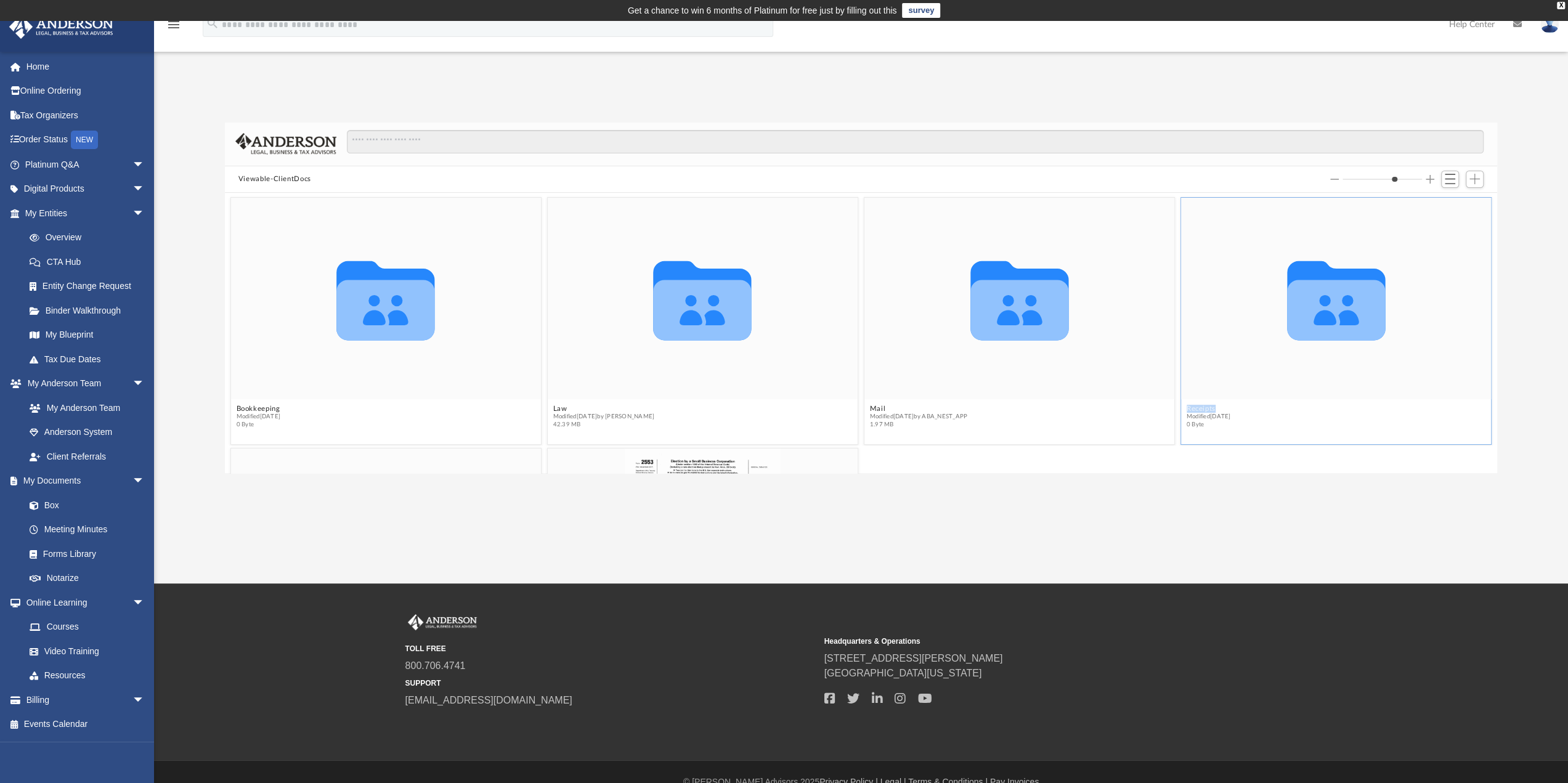
click at [1213, 272] on div "Collaborated Folder" at bounding box center [1336, 298] width 310 height 202
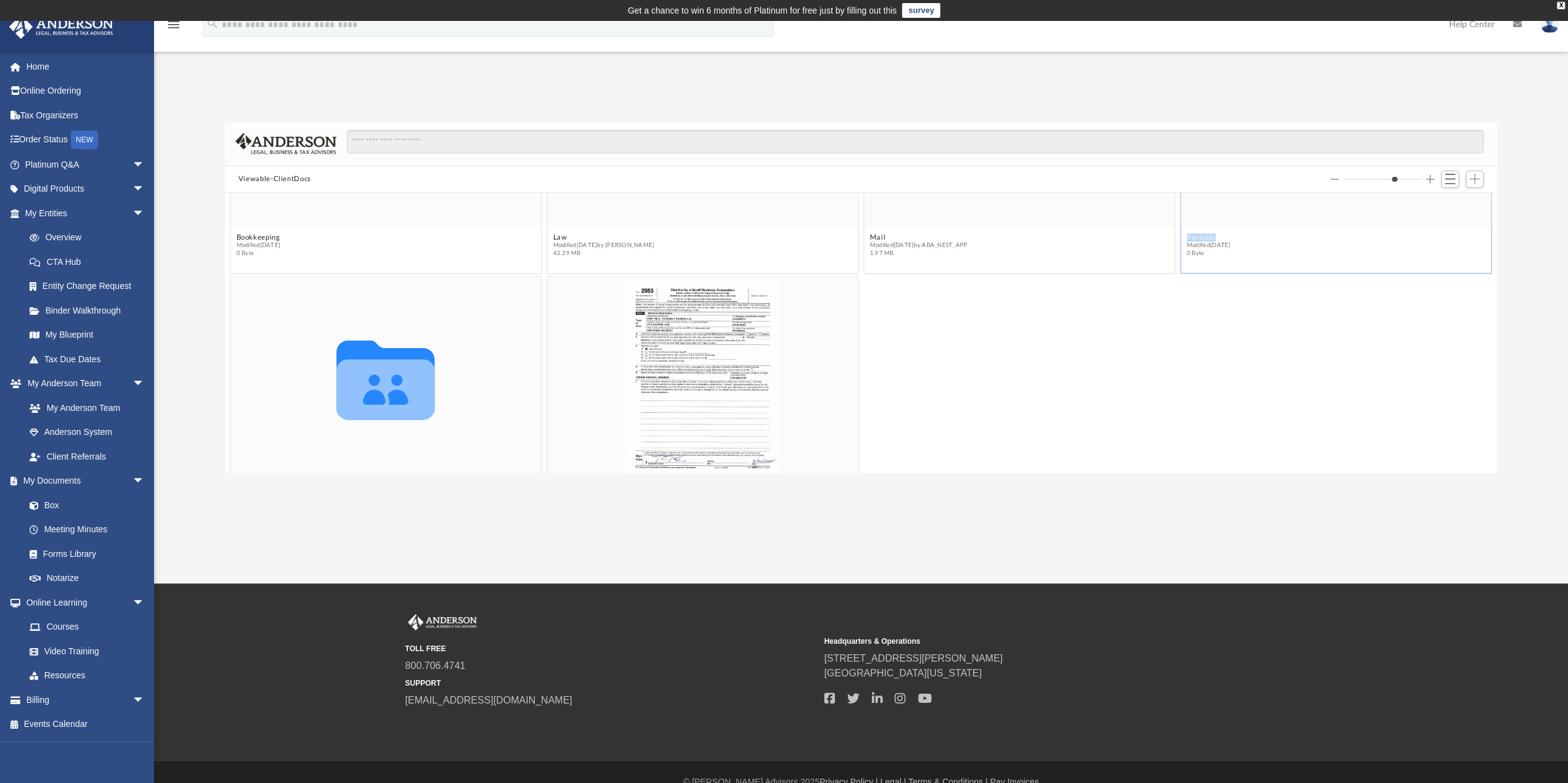
scroll to position [226, 0]
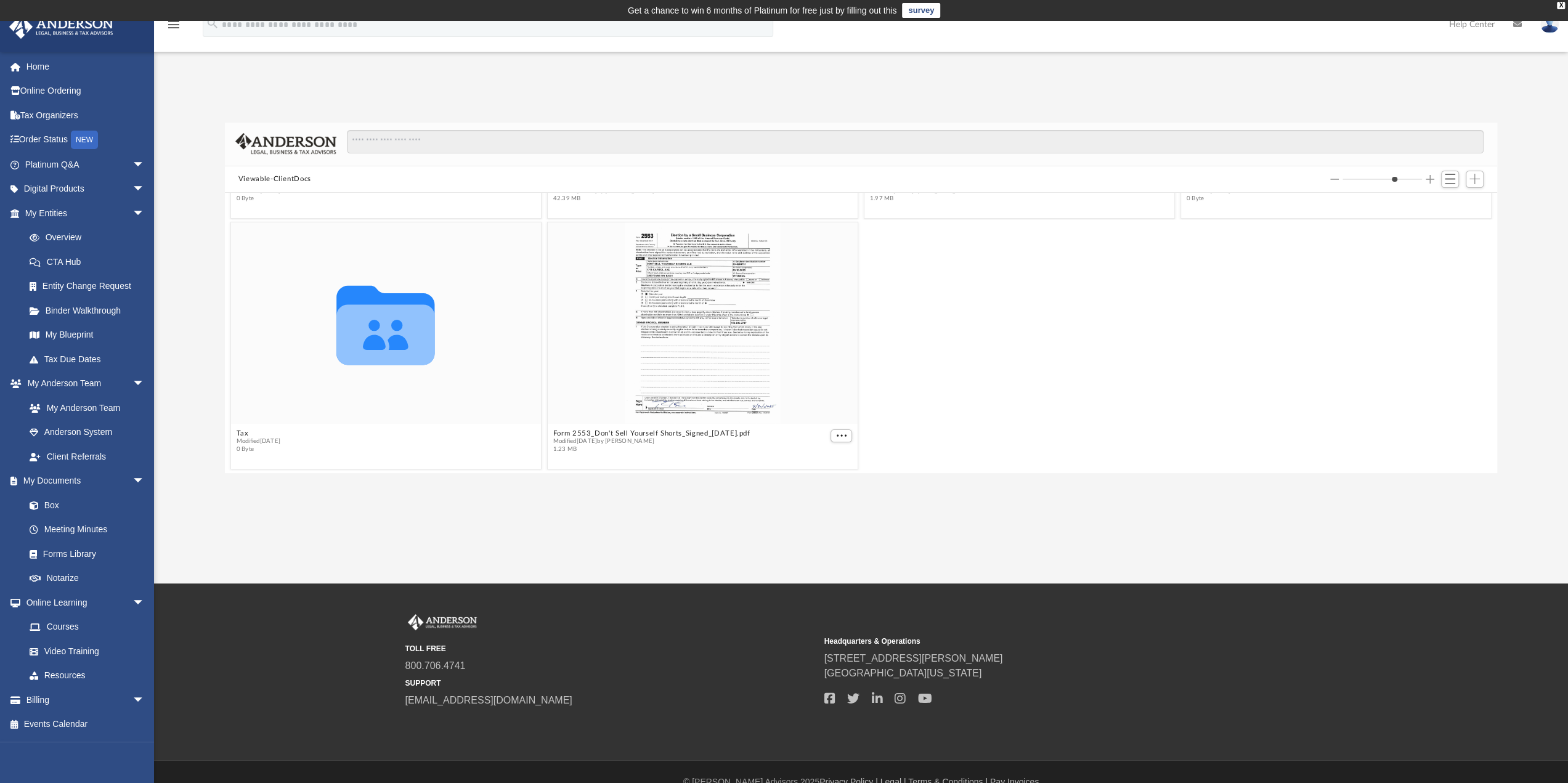
click at [907, 297] on div "Collaborated Folder Tax Modified Wed May 31 2023 0 Byte Form 2553_Don't Sell Yo…" at bounding box center [860, 345] width 1267 height 253
click at [835, 434] on div "Collaborated Folder Bookkeeping Modified Wed May 31 2023 0 Byte Collaborated Fo…" at bounding box center [861, 333] width 1272 height 280
click at [838, 441] on span "More options" at bounding box center [841, 441] width 10 height 6
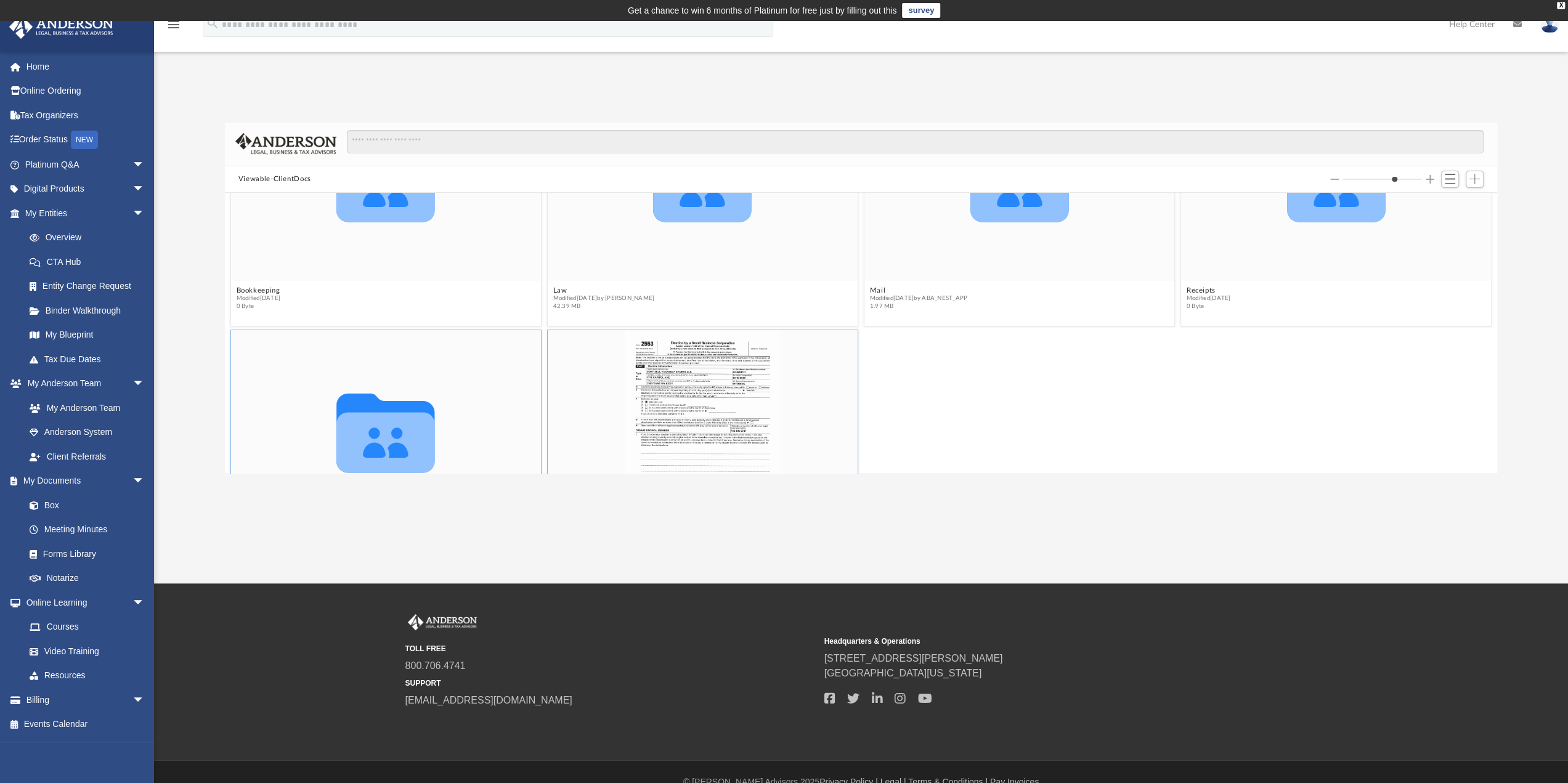
scroll to position [102, 0]
